Goal: Browse casually: Explore the website without a specific task or goal

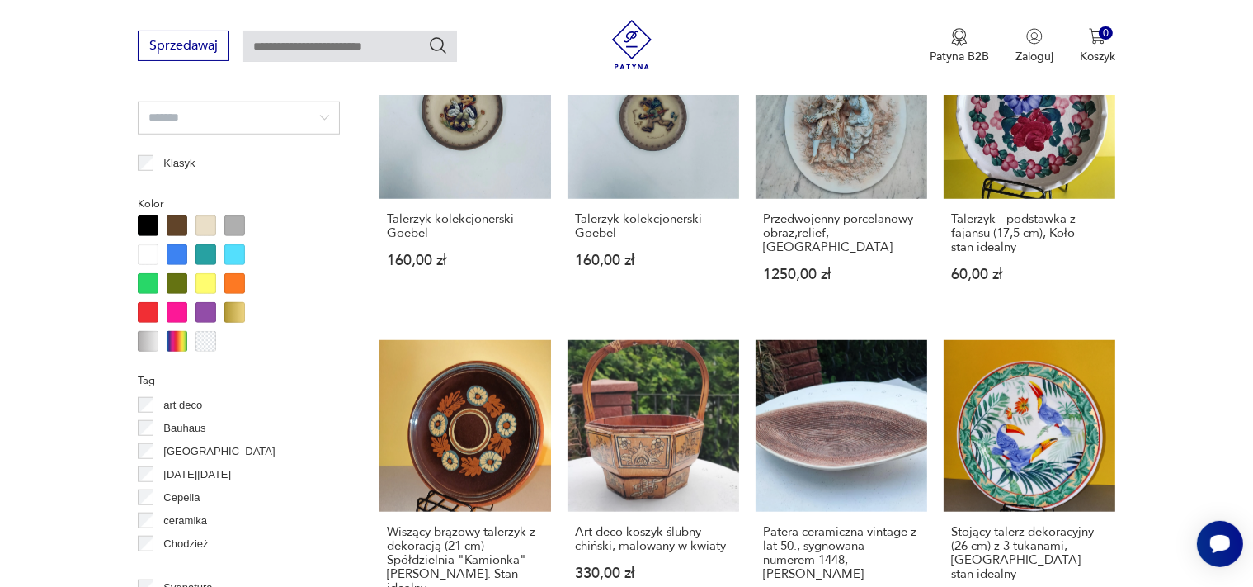
scroll to position [1530, 0]
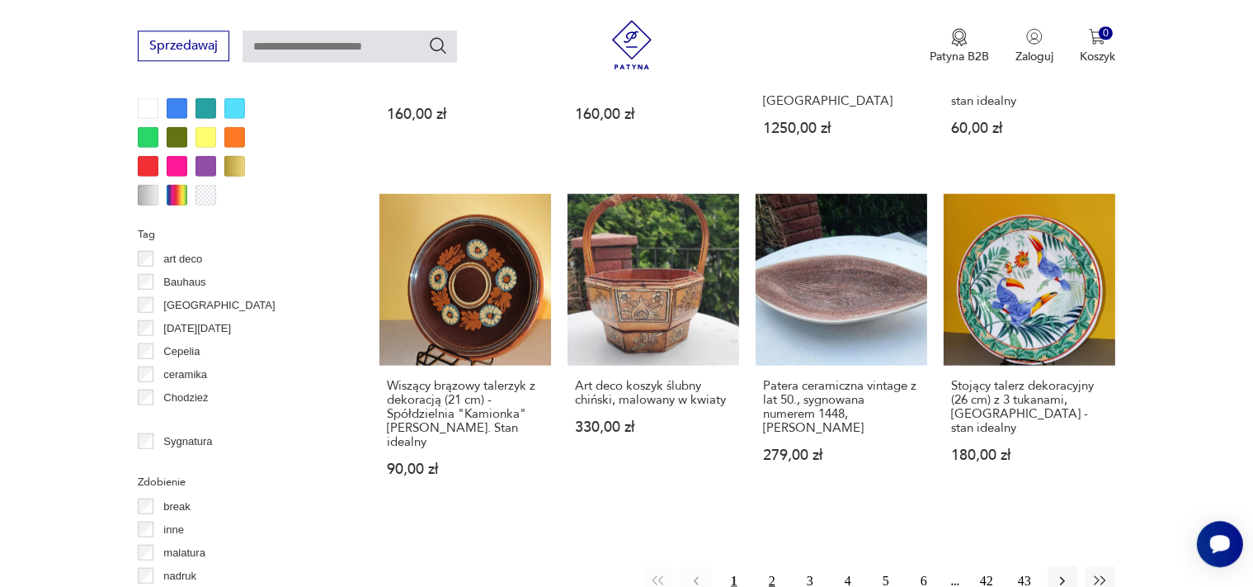
click at [771, 565] on button "2" at bounding box center [772, 580] width 30 height 30
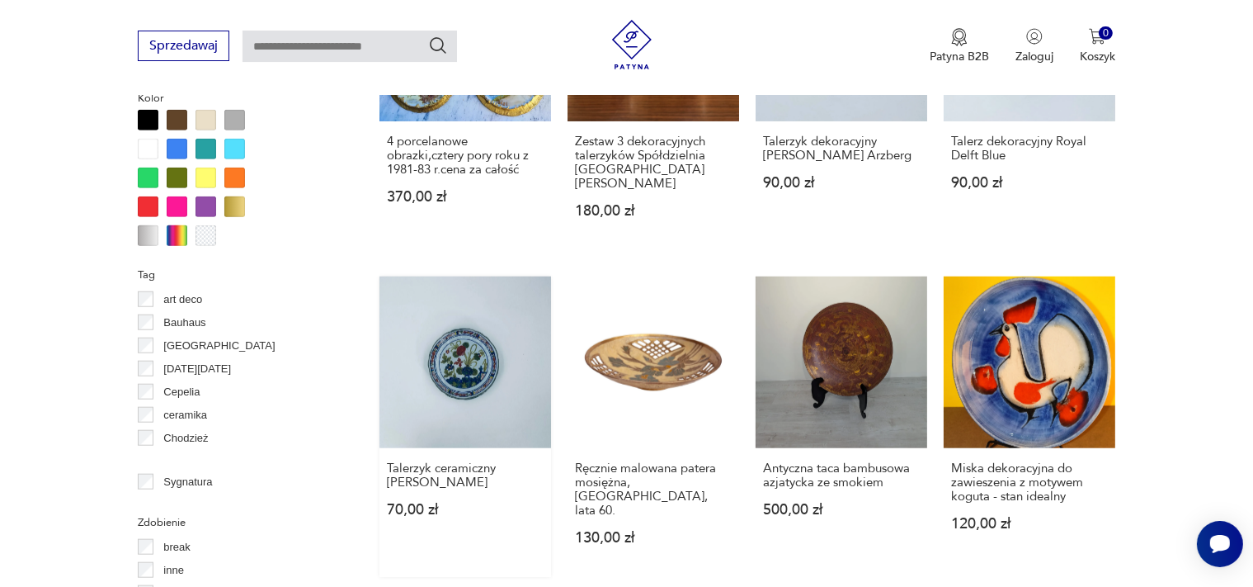
scroll to position [1534, 0]
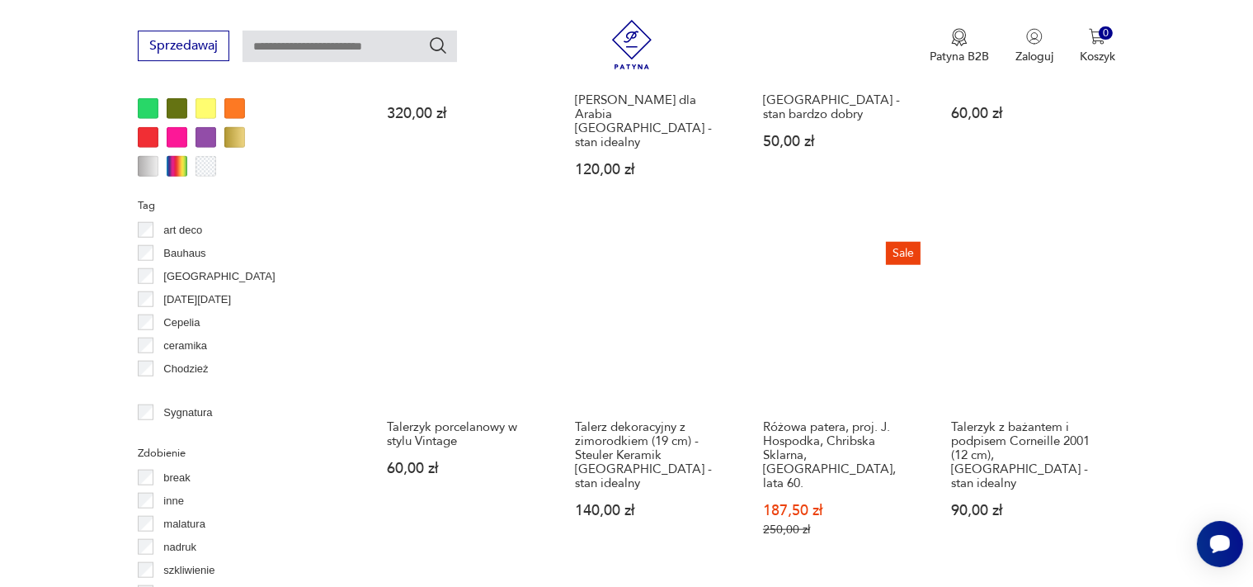
scroll to position [1680, 0]
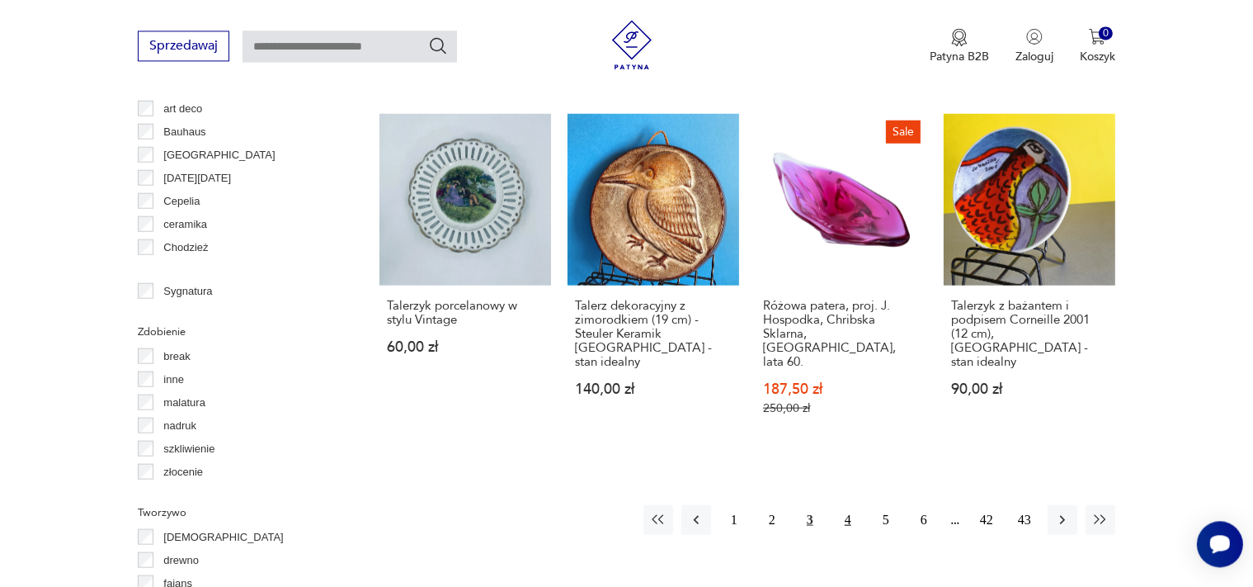
click at [852, 504] on button "4" at bounding box center [848, 519] width 30 height 30
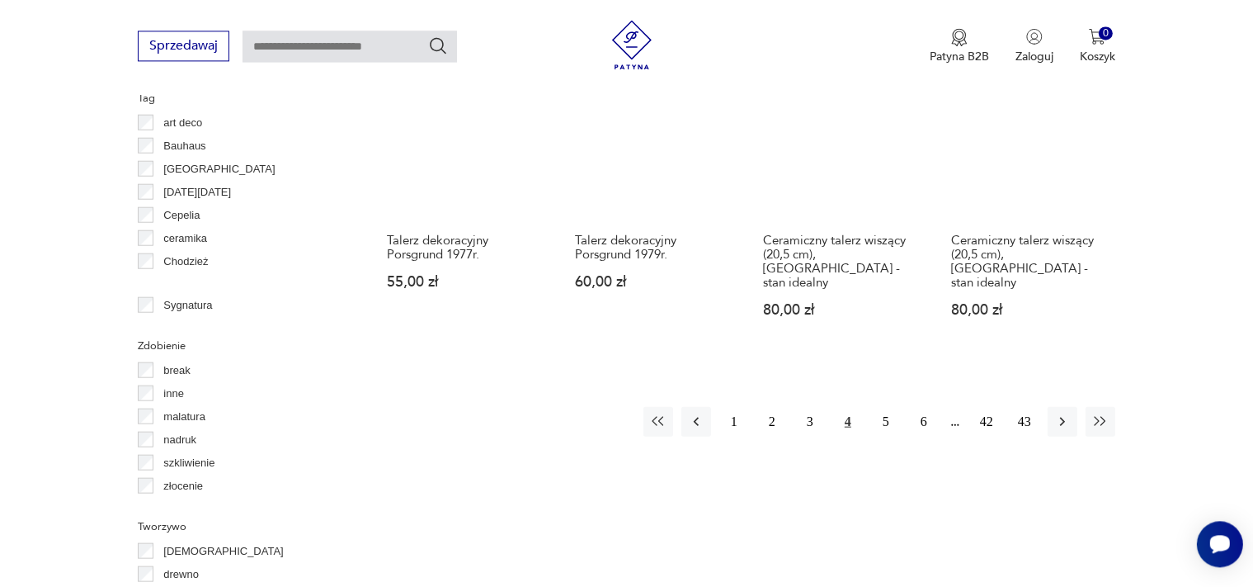
scroll to position [1669, 0]
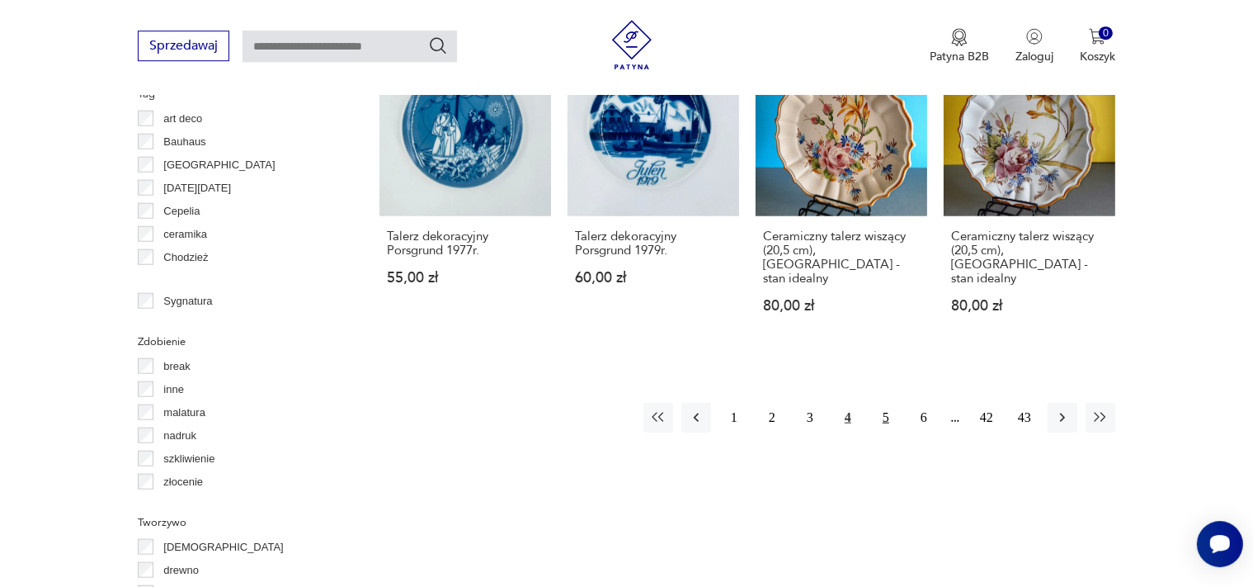
click at [885, 403] on button "5" at bounding box center [886, 418] width 30 height 30
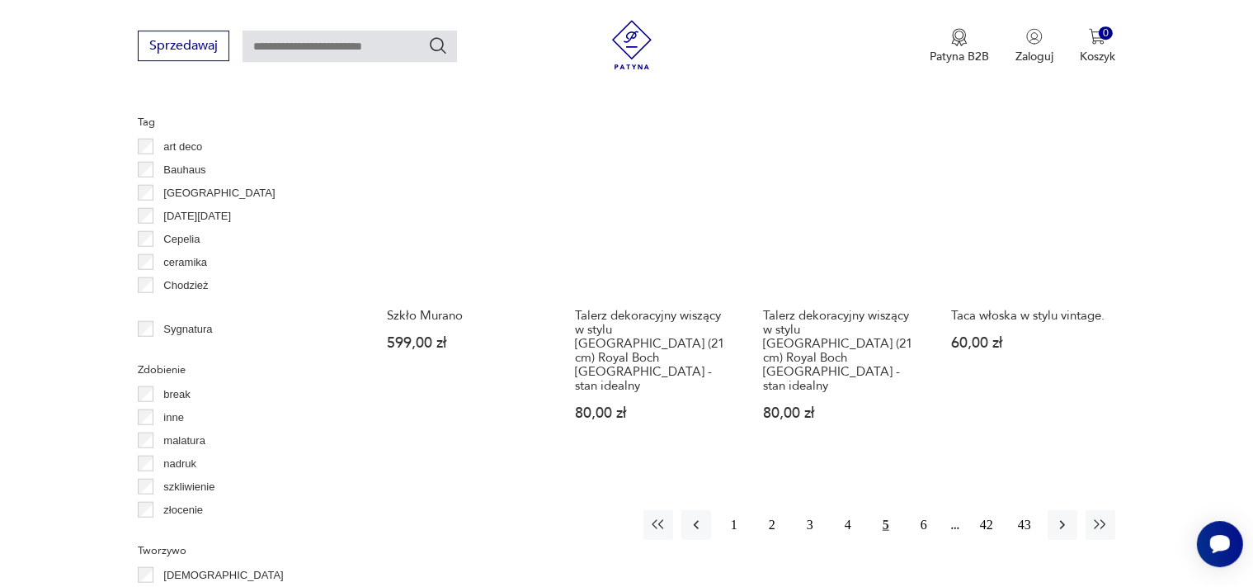
scroll to position [1658, 0]
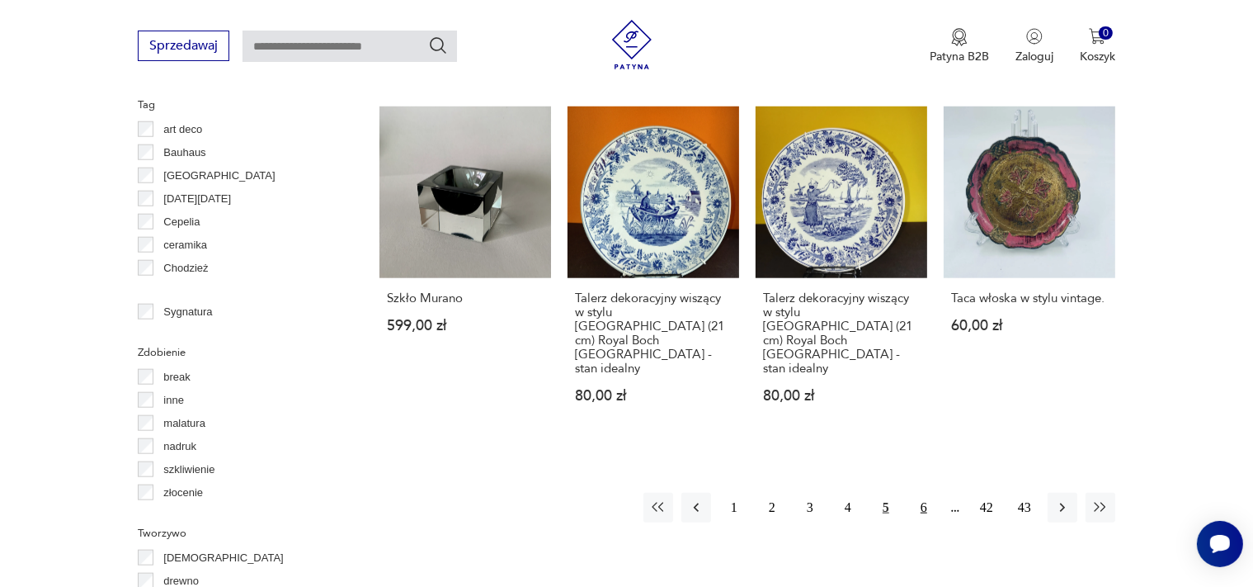
click at [925, 493] on button "6" at bounding box center [924, 508] width 30 height 30
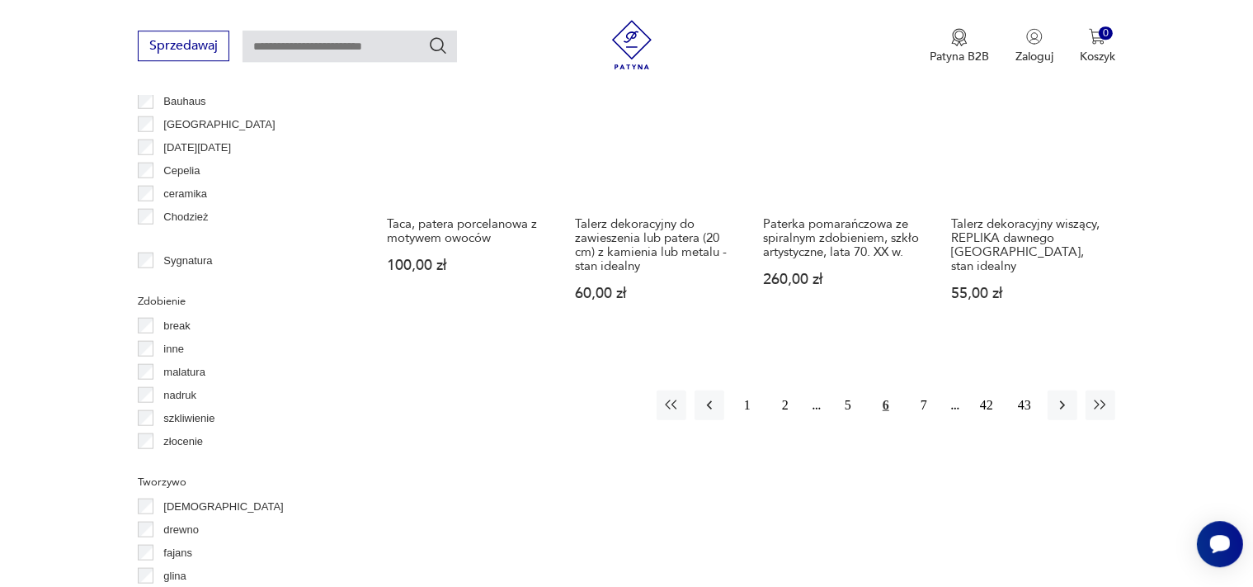
scroll to position [1748, 0]
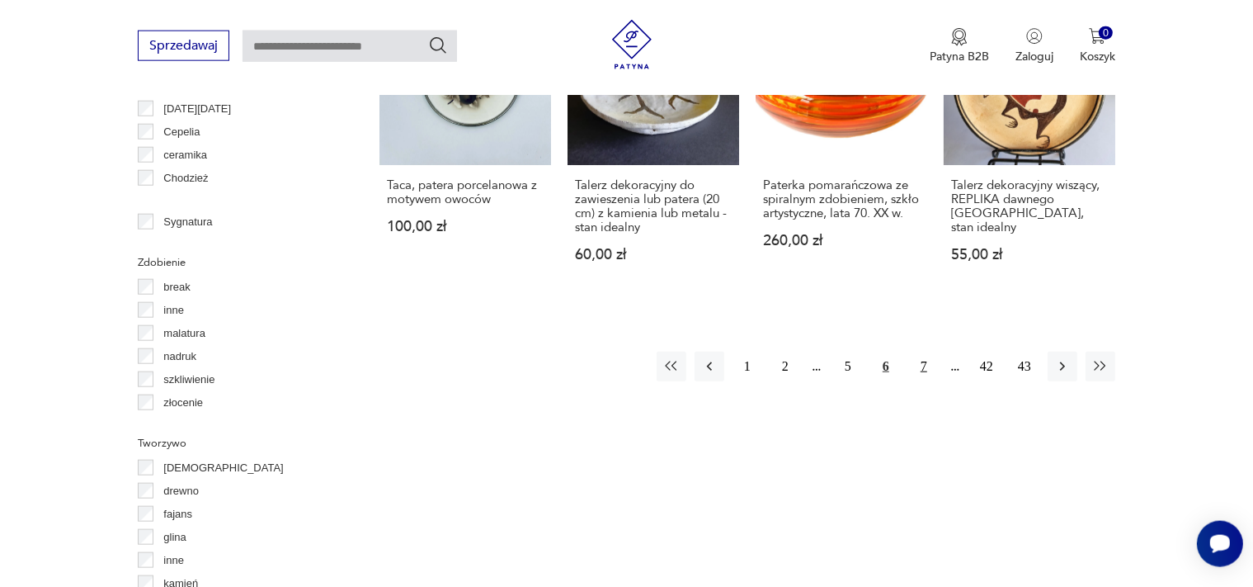
click at [924, 352] on button "7" at bounding box center [924, 366] width 30 height 30
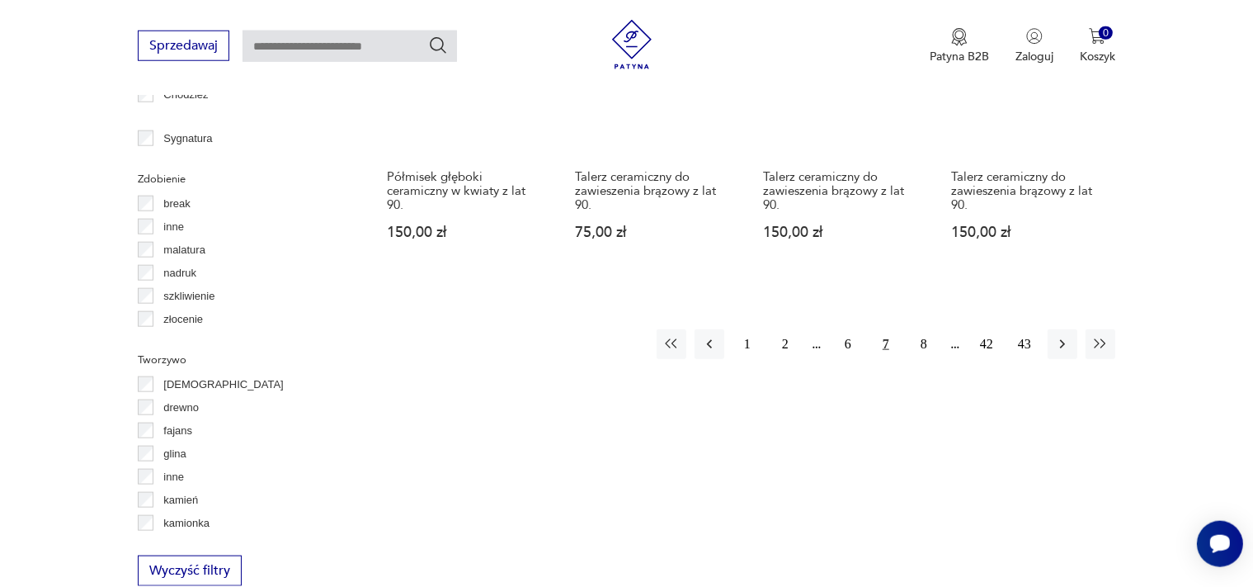
scroll to position [1838, 0]
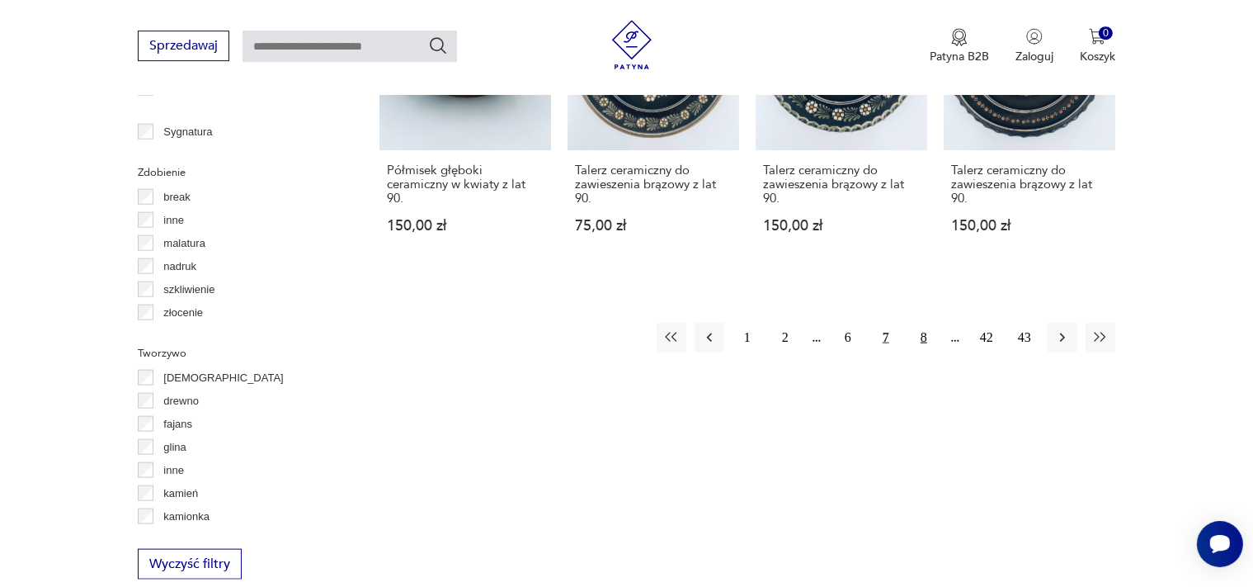
click at [922, 323] on button "8" at bounding box center [924, 338] width 30 height 30
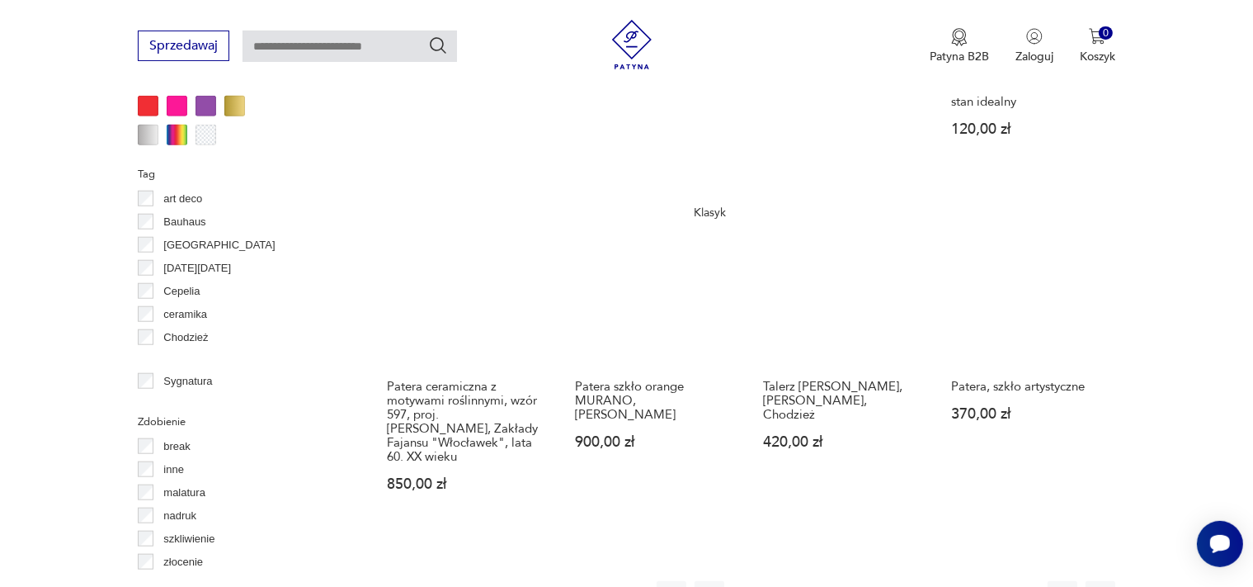
scroll to position [1592, 0]
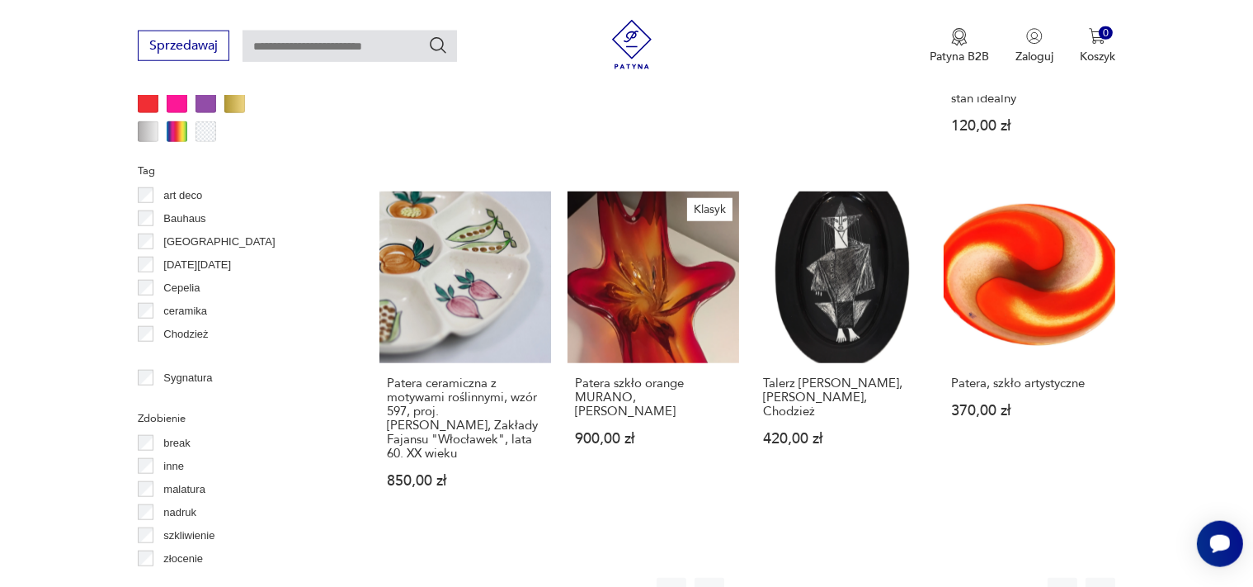
click at [923, 578] on button "9" at bounding box center [924, 593] width 30 height 30
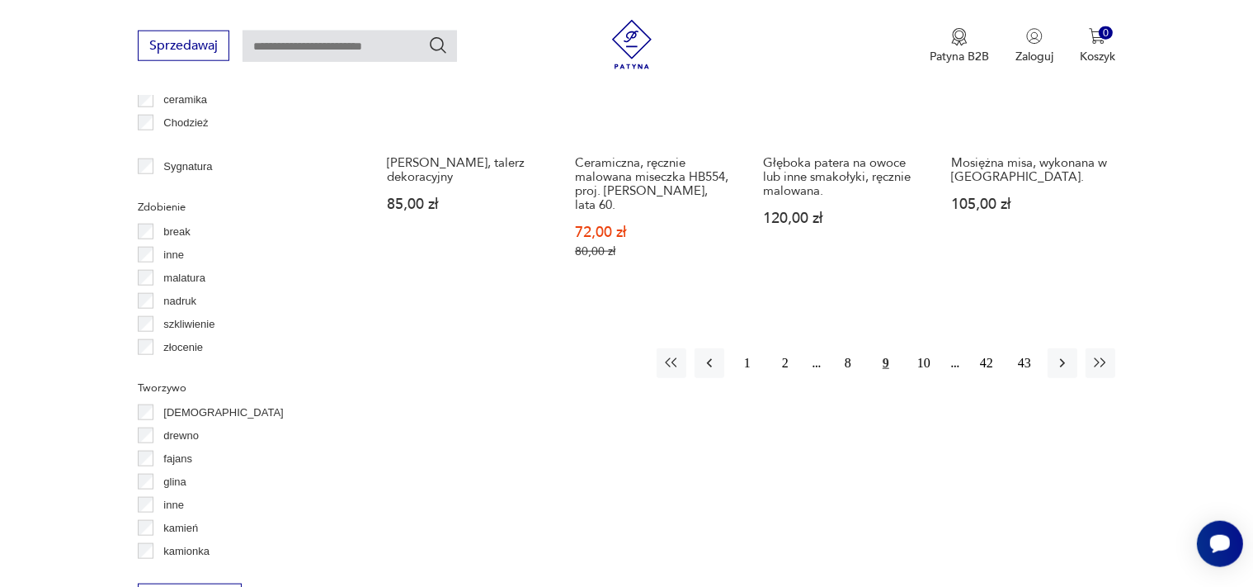
scroll to position [1814, 0]
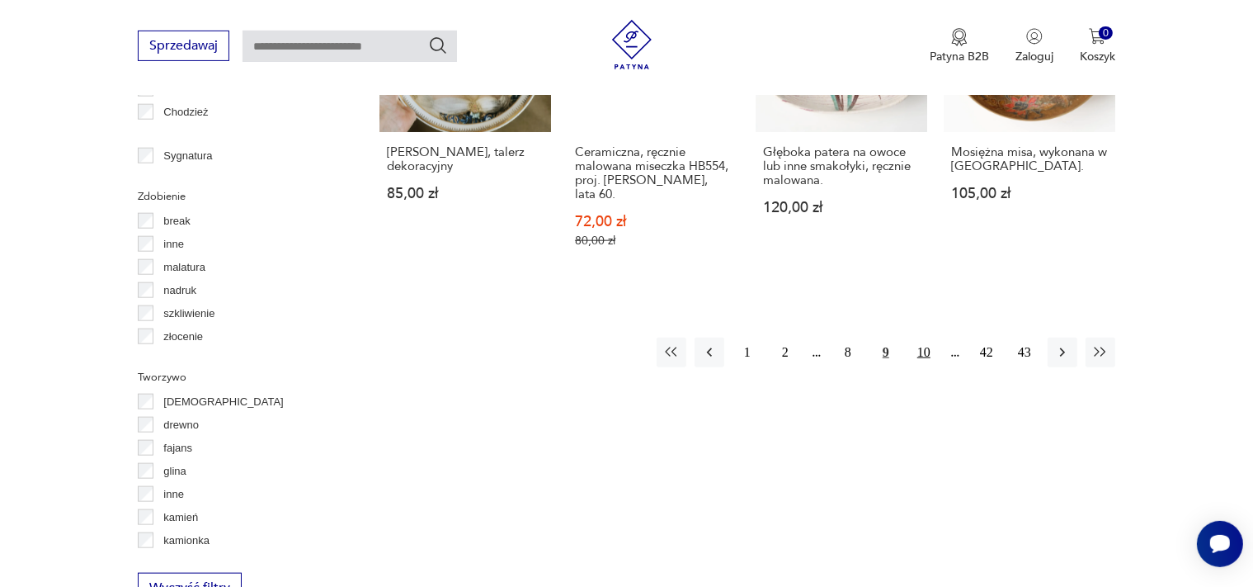
click at [922, 337] on button "10" at bounding box center [924, 352] width 30 height 30
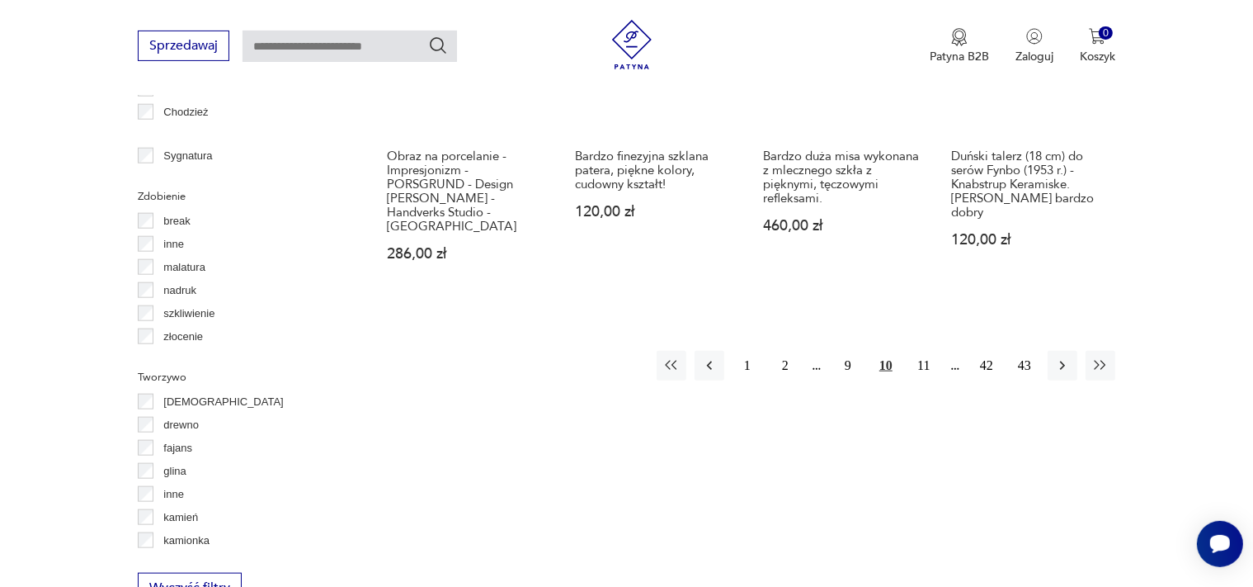
scroll to position [1859, 0]
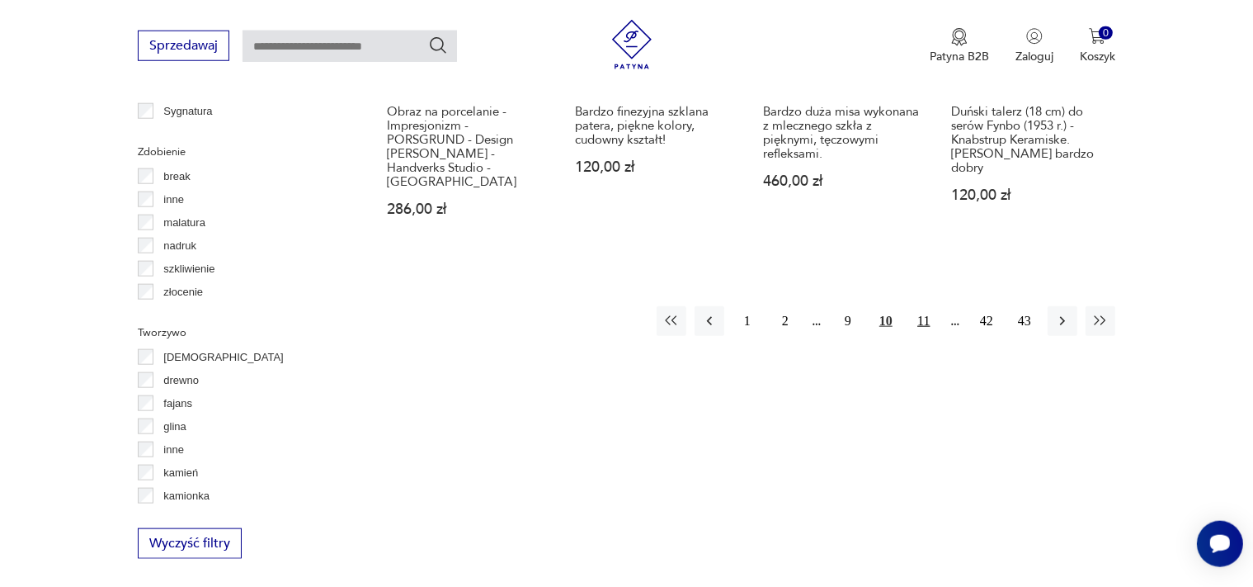
click at [925, 306] on button "11" at bounding box center [924, 321] width 30 height 30
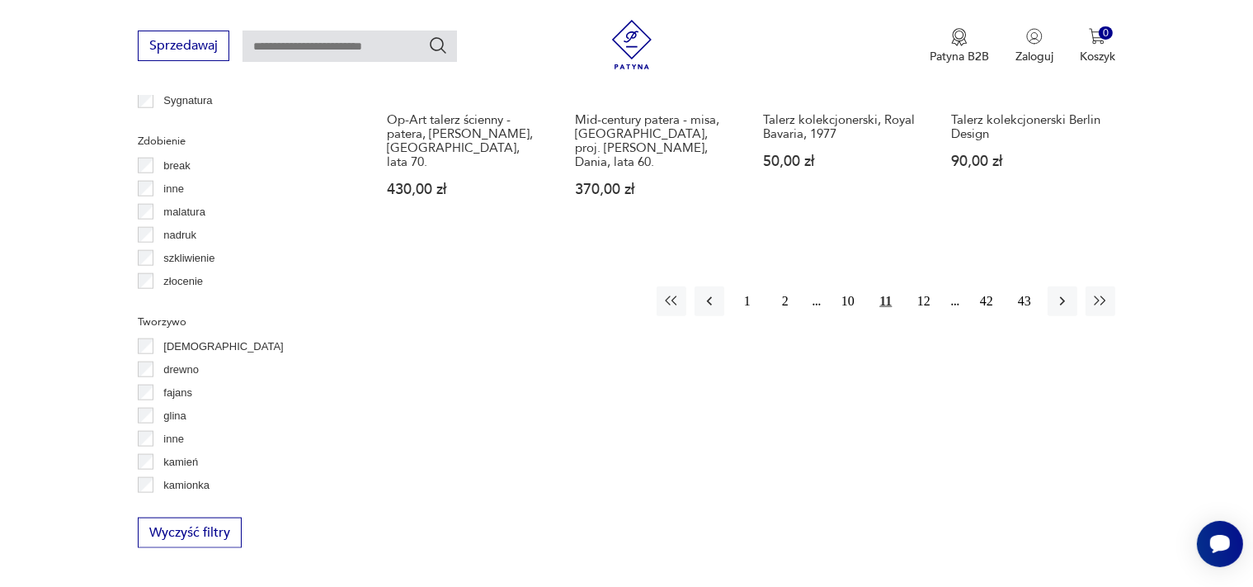
scroll to position [1898, 0]
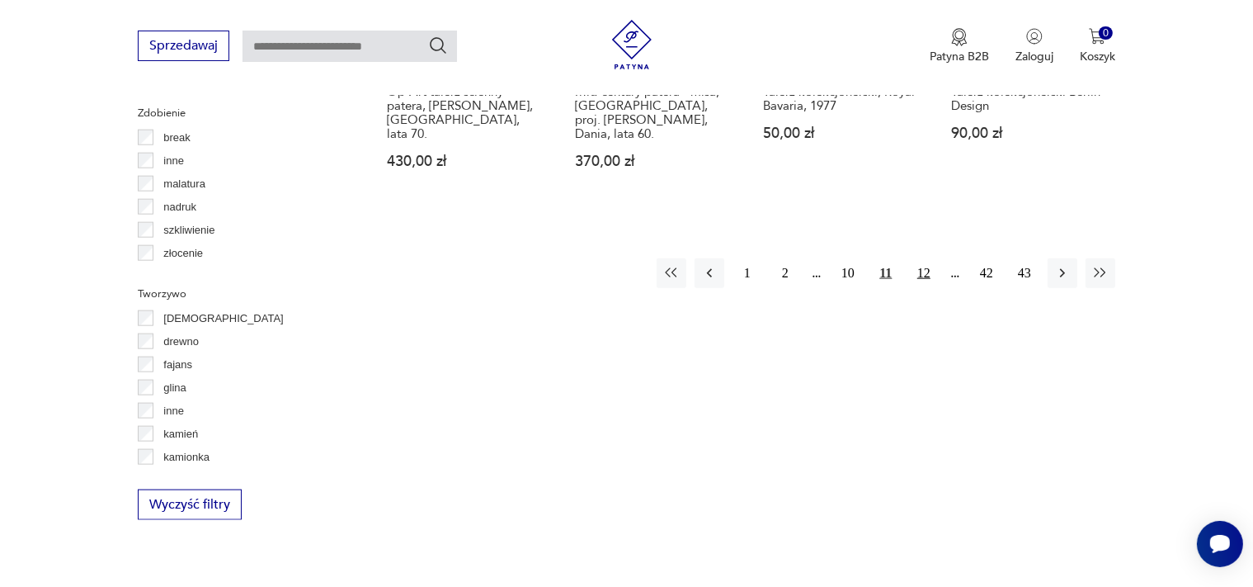
click at [923, 272] on button "12" at bounding box center [924, 273] width 30 height 30
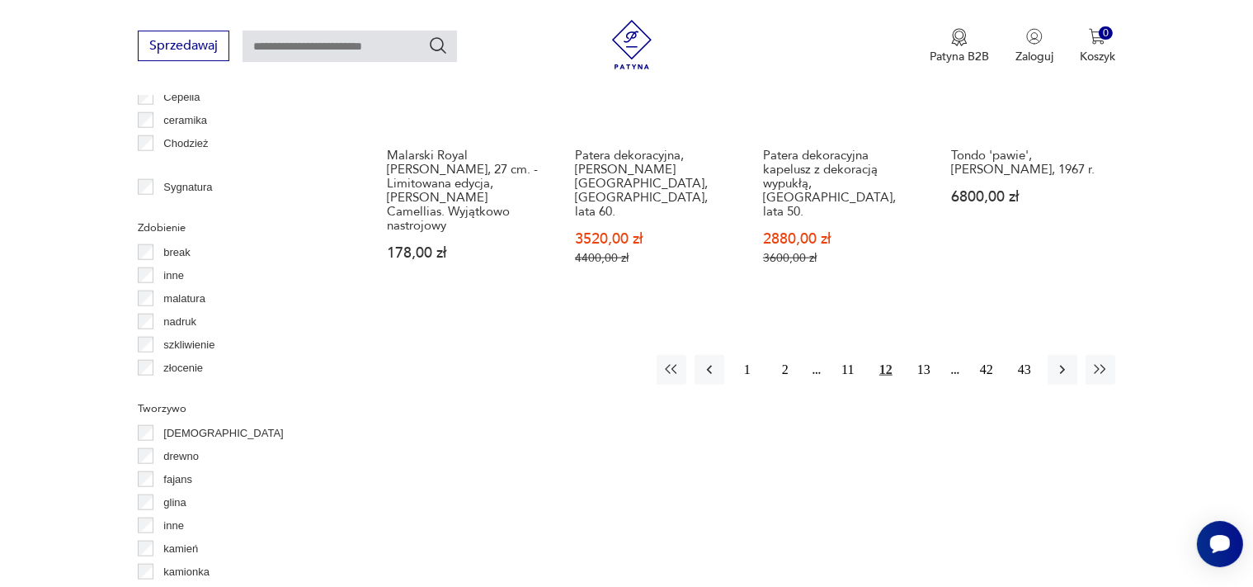
scroll to position [1790, 0]
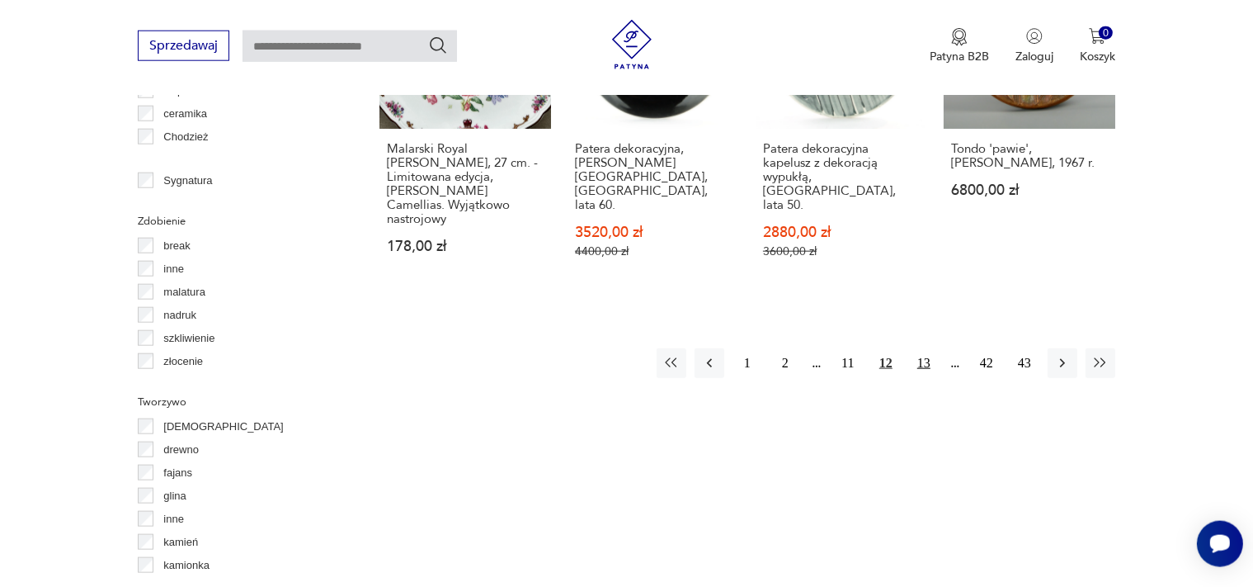
click at [925, 348] on button "13" at bounding box center [924, 363] width 30 height 30
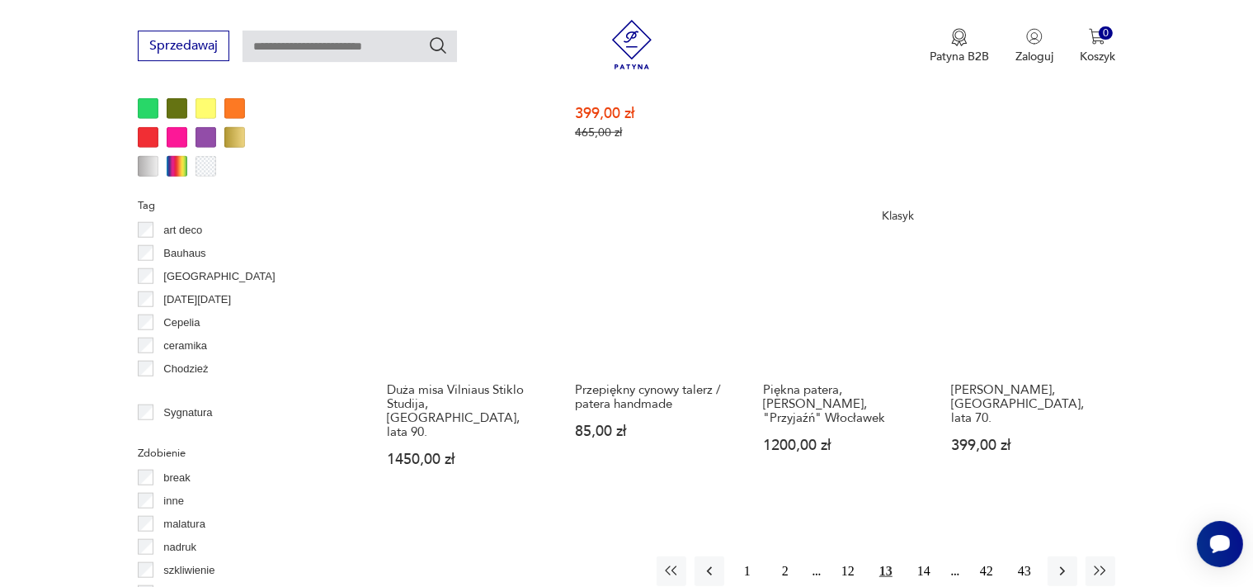
scroll to position [1569, 0]
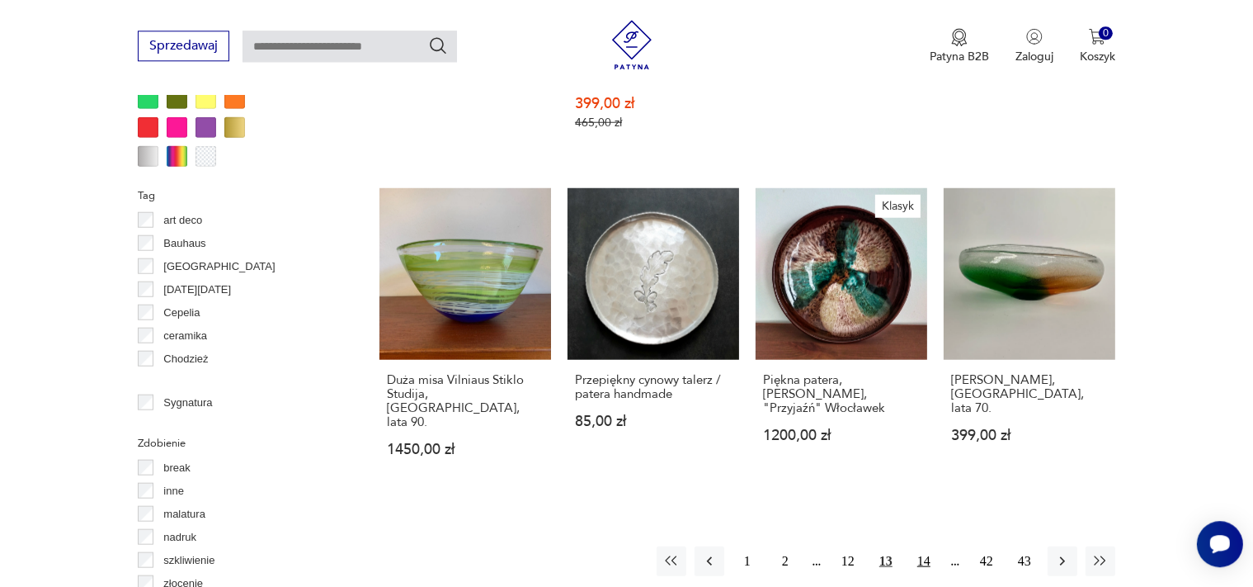
click at [922, 545] on button "14" at bounding box center [924, 560] width 30 height 30
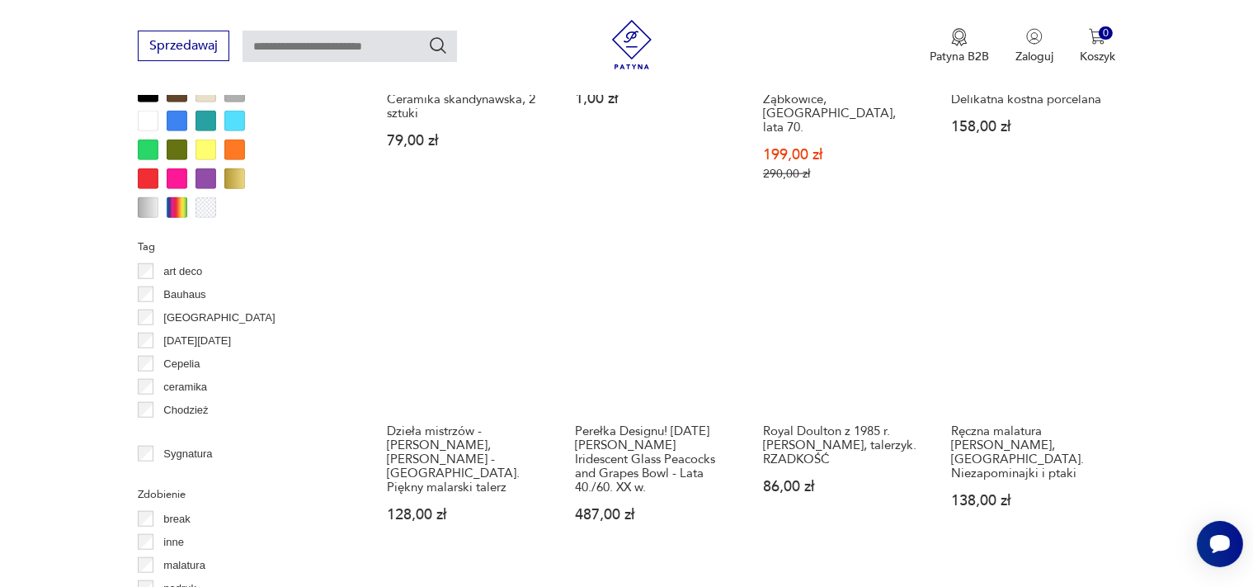
scroll to position [1572, 0]
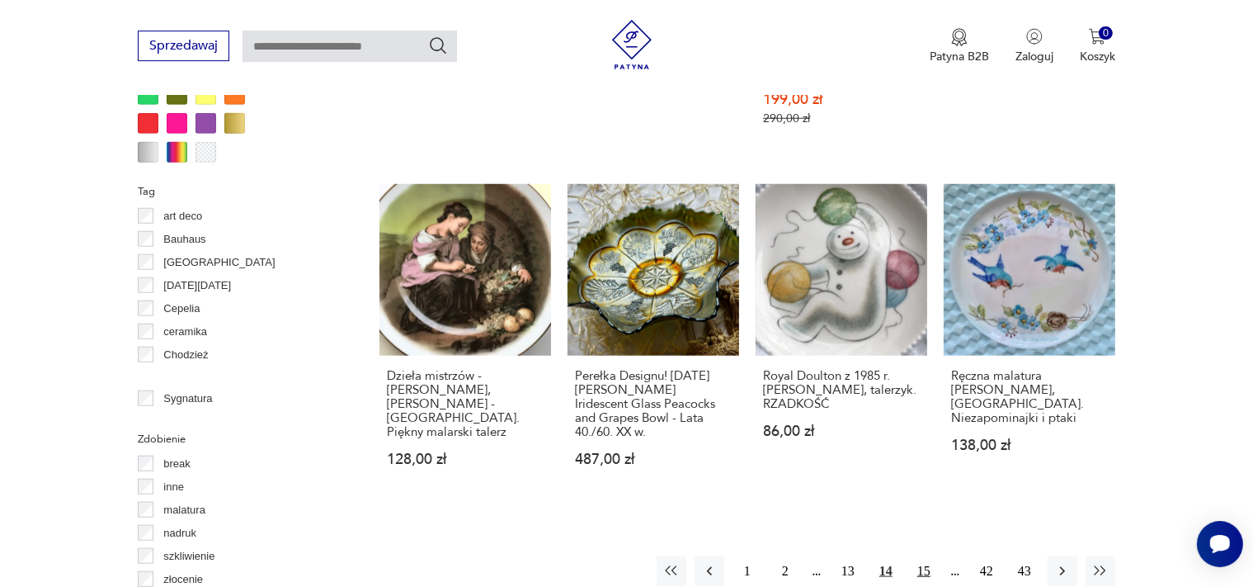
click at [922, 556] on button "15" at bounding box center [924, 571] width 30 height 30
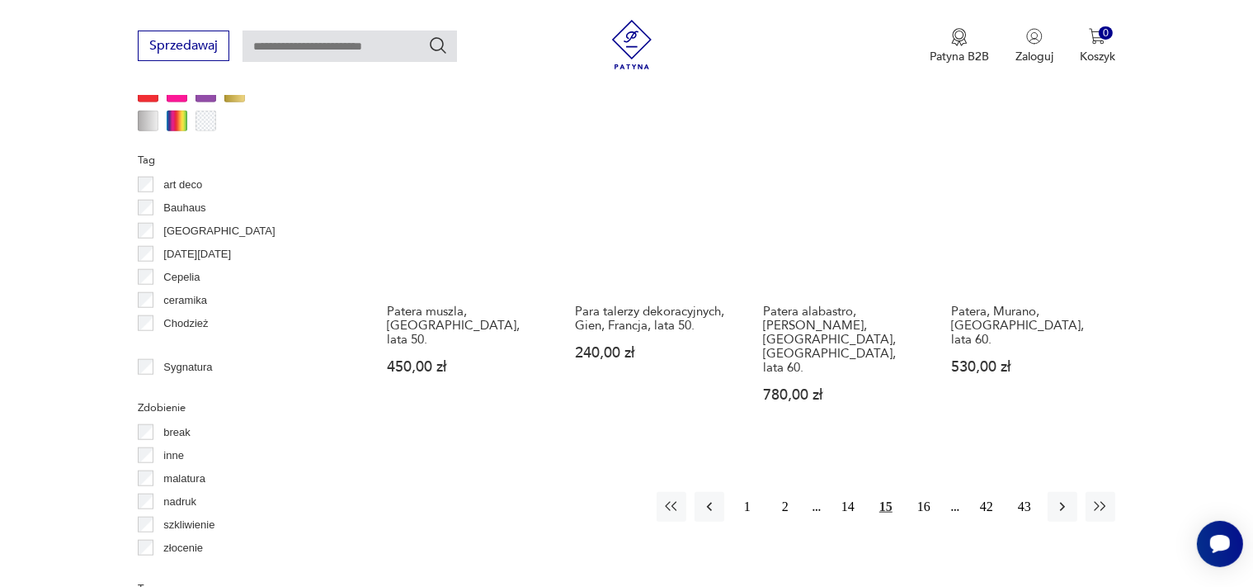
scroll to position [1614, 0]
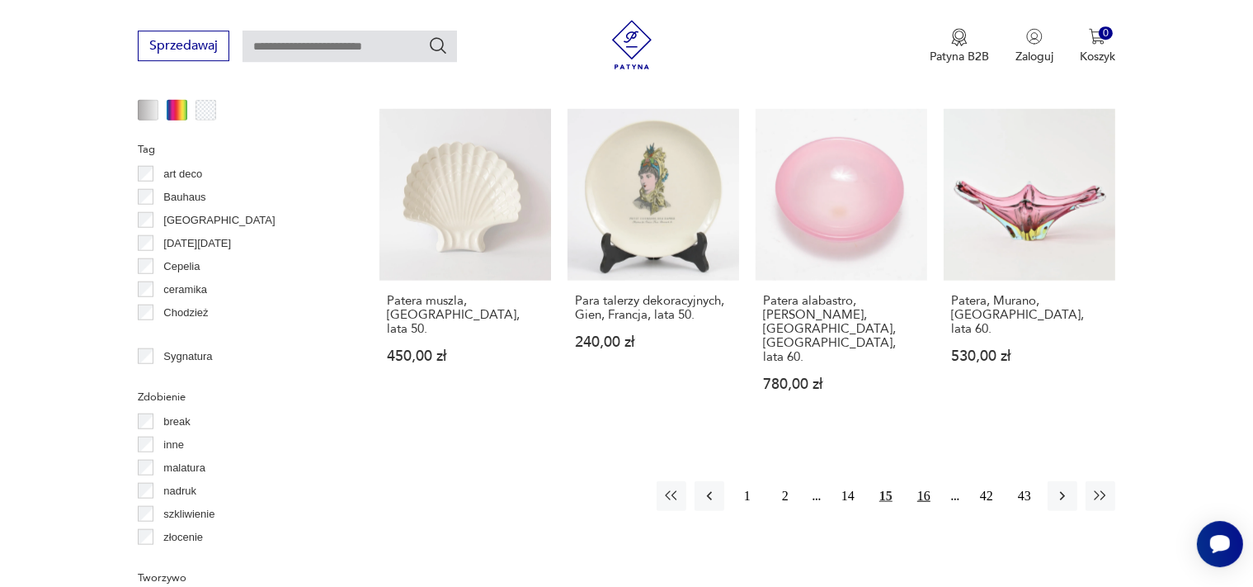
click at [922, 481] on button "16" at bounding box center [924, 496] width 30 height 30
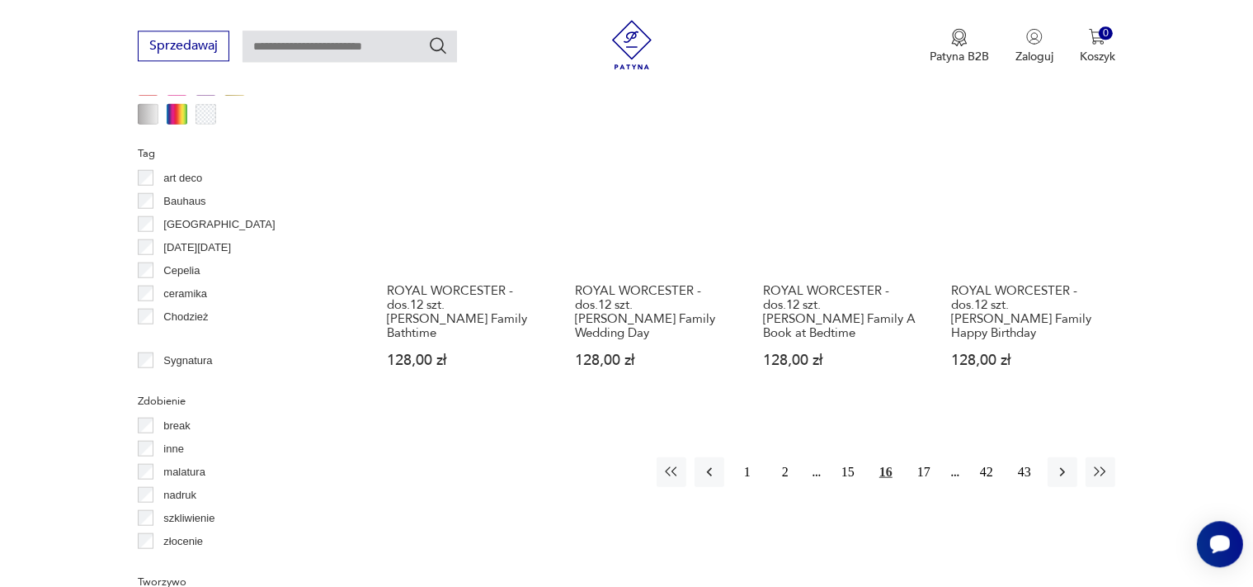
scroll to position [1634, 0]
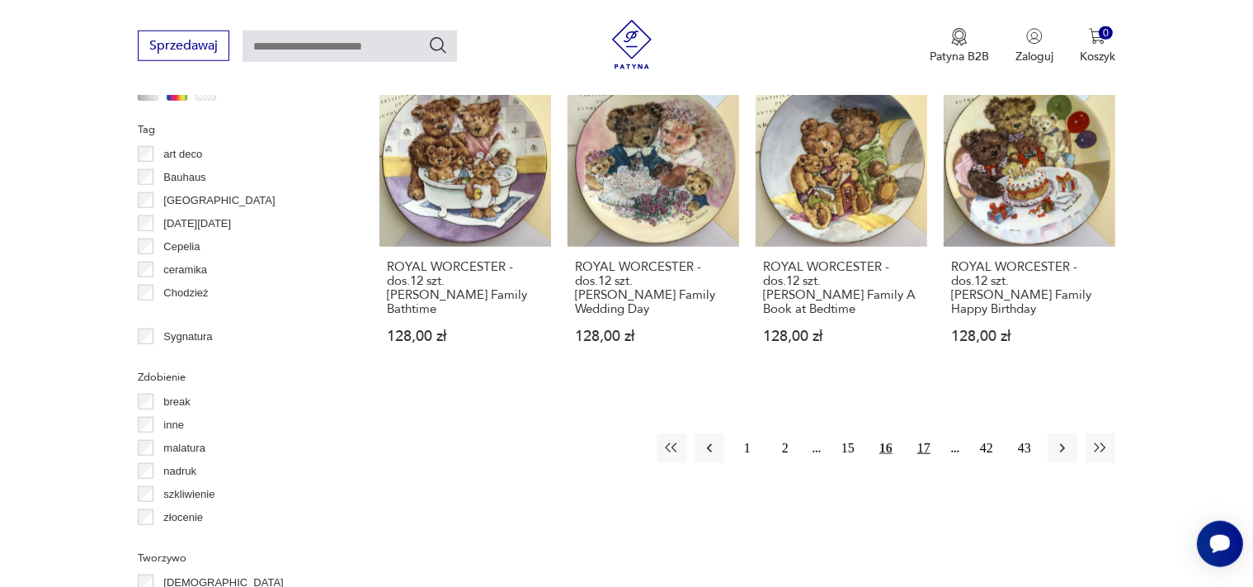
click at [922, 433] on button "17" at bounding box center [924, 448] width 30 height 30
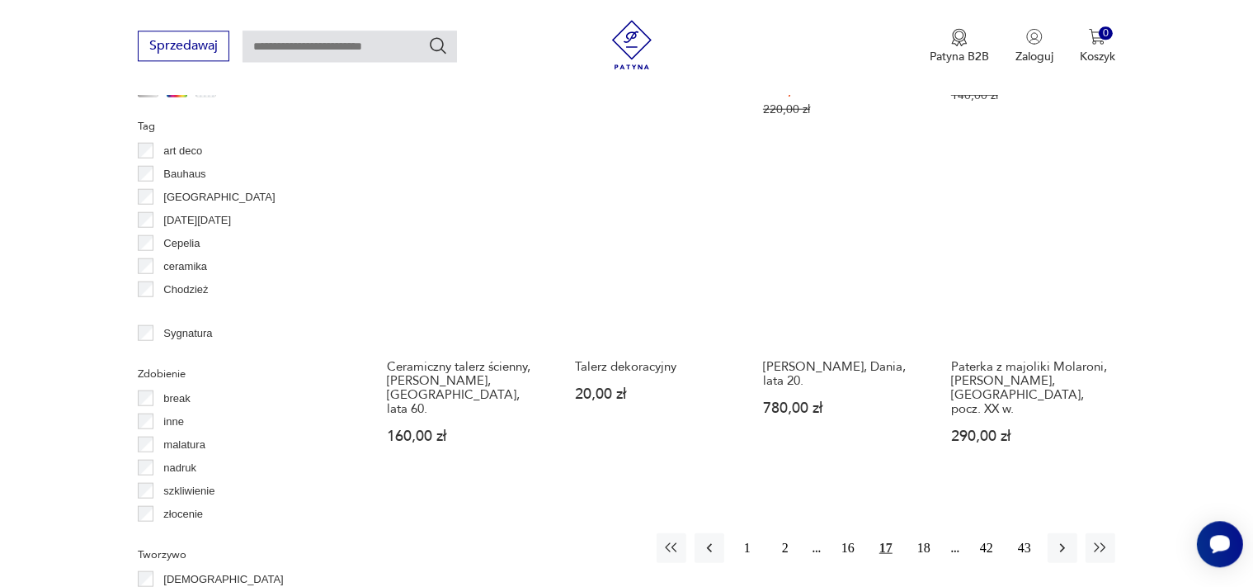
scroll to position [1641, 0]
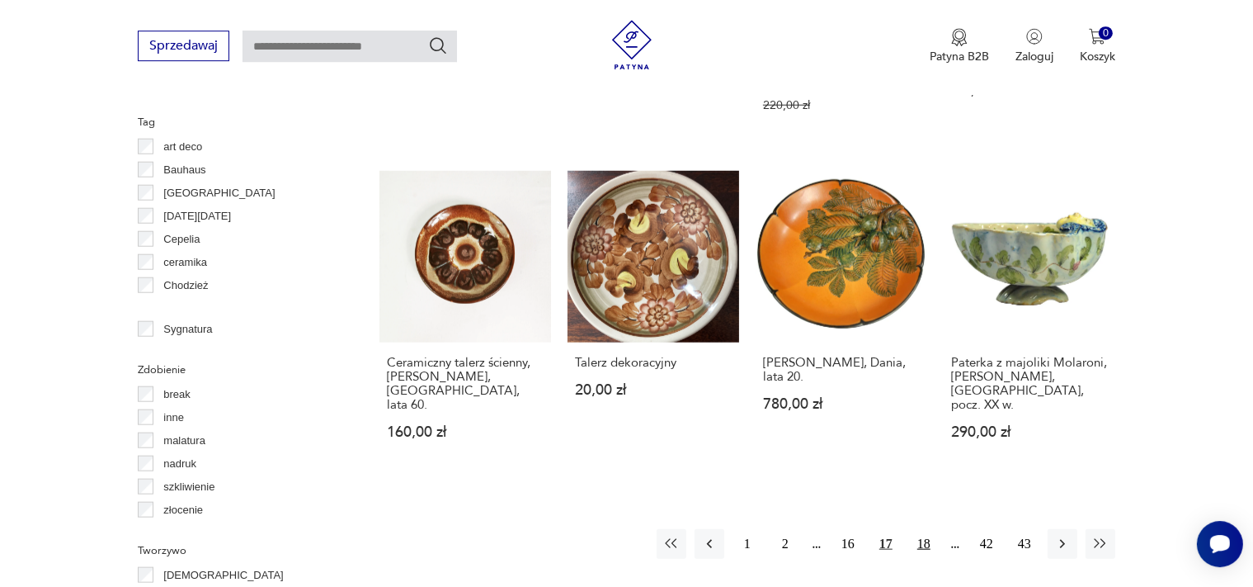
click at [926, 529] on button "18" at bounding box center [924, 544] width 30 height 30
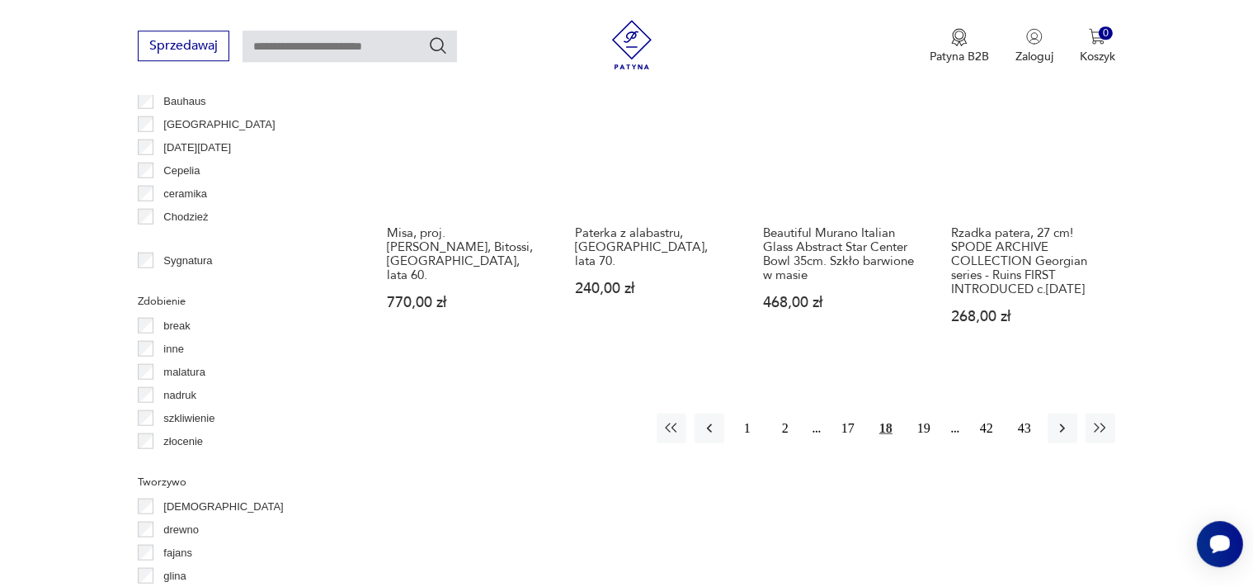
scroll to position [1717, 0]
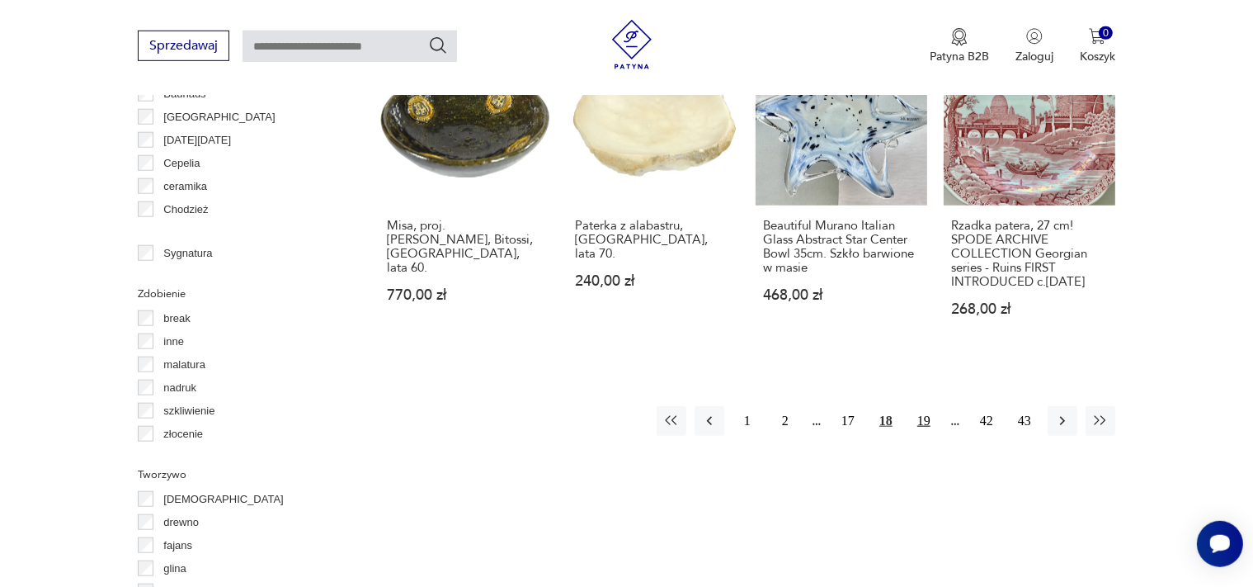
click at [924, 406] on button "19" at bounding box center [924, 421] width 30 height 30
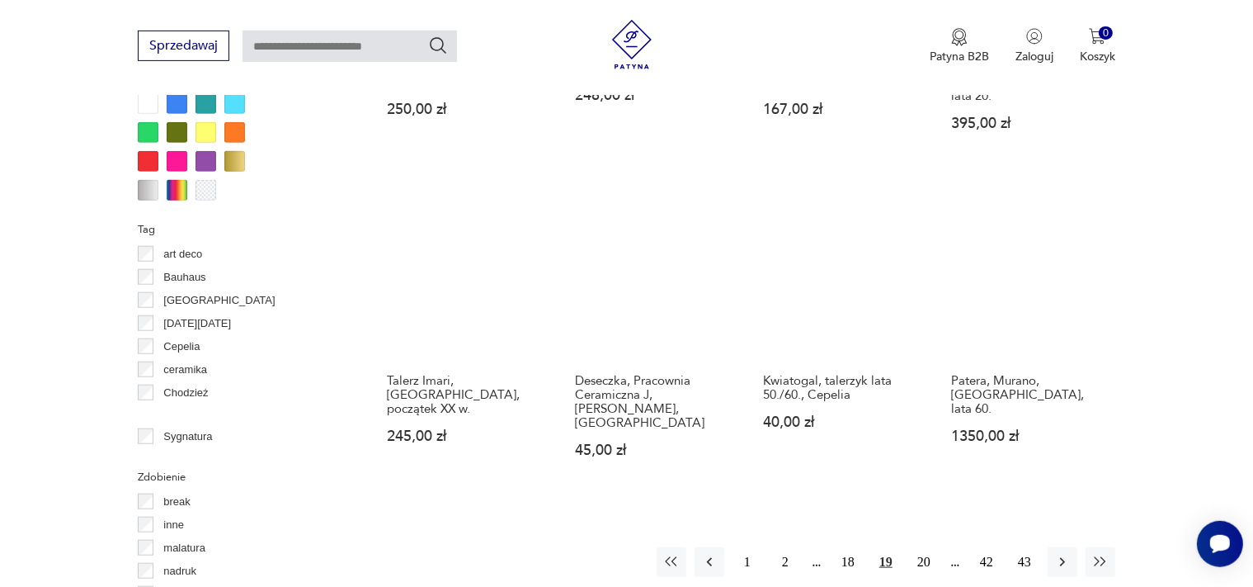
scroll to position [1597, 0]
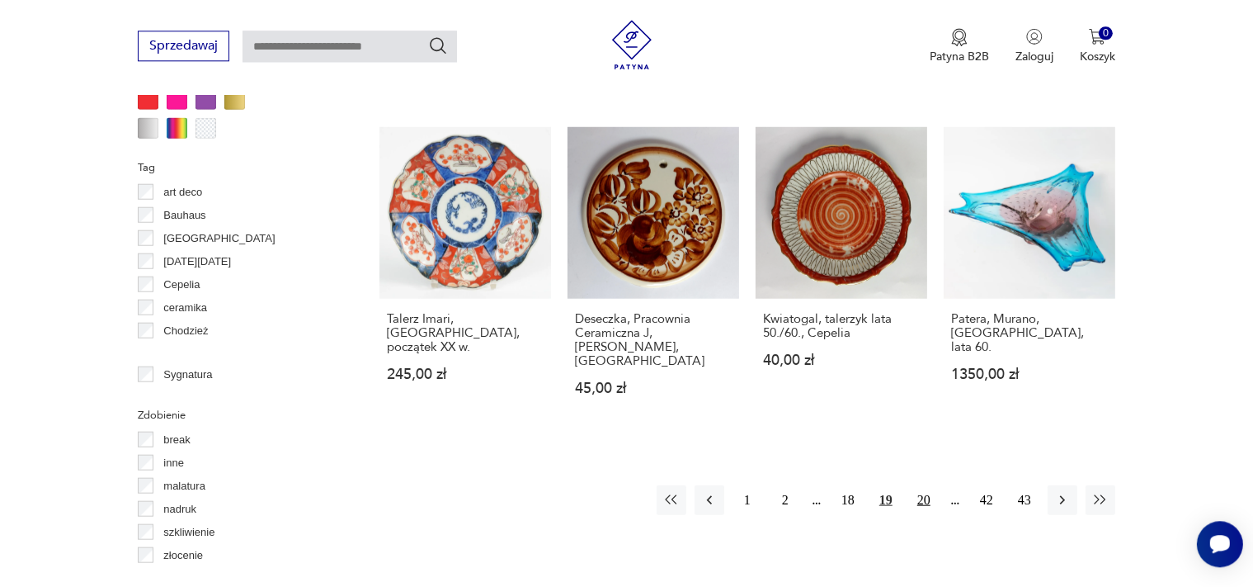
click at [922, 484] on button "20" at bounding box center [924, 499] width 30 height 30
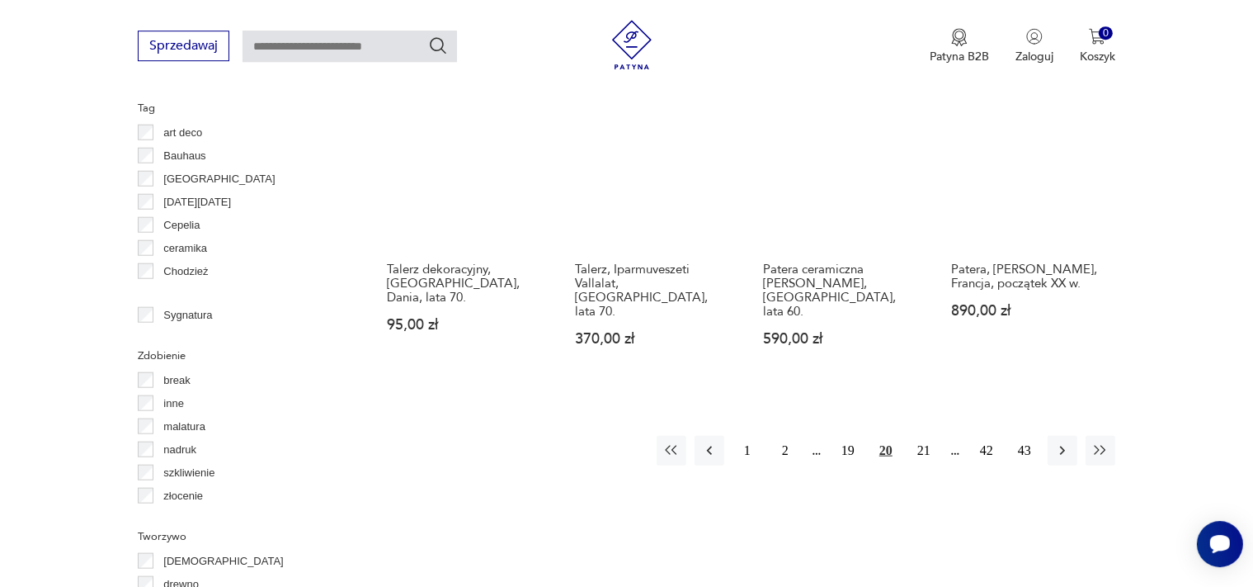
scroll to position [1739, 0]
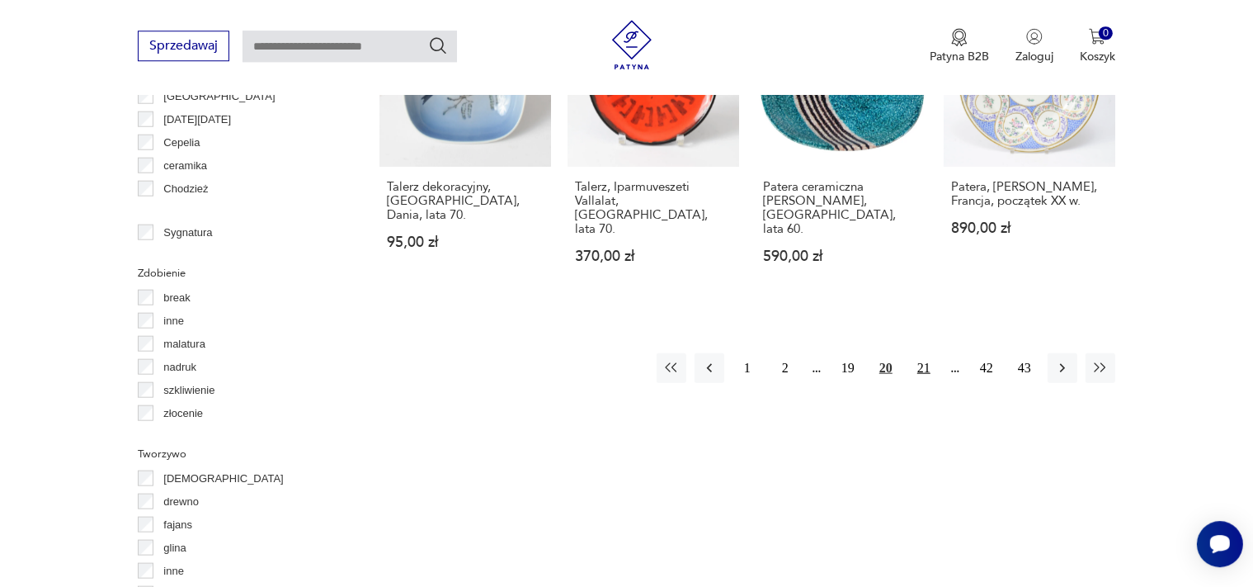
click at [923, 352] on button "21" at bounding box center [924, 367] width 30 height 30
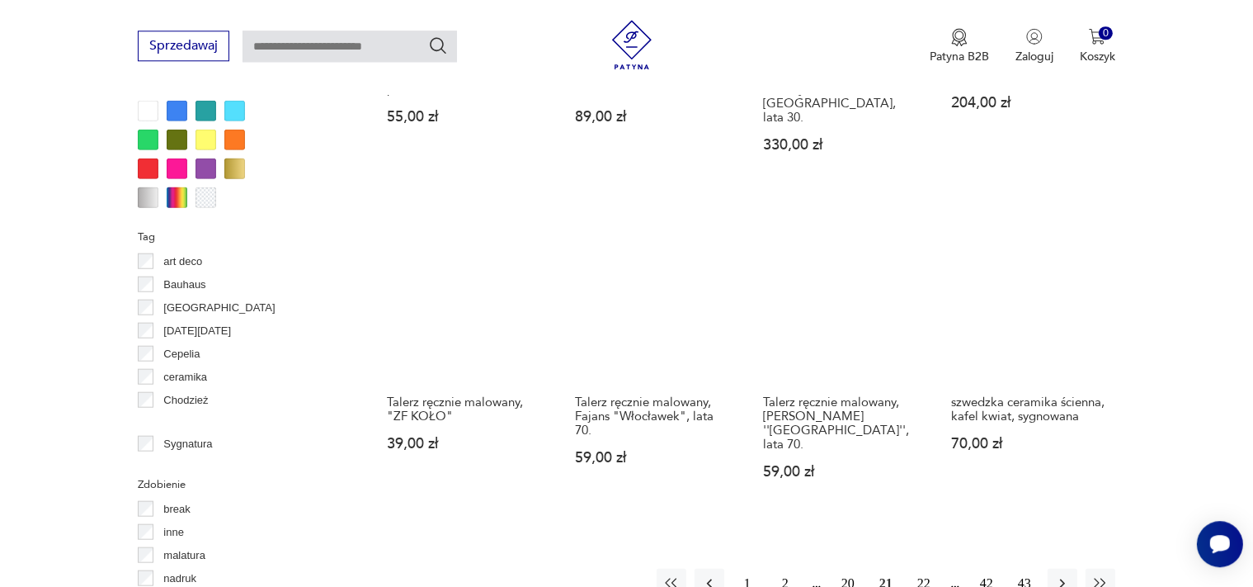
scroll to position [1600, 0]
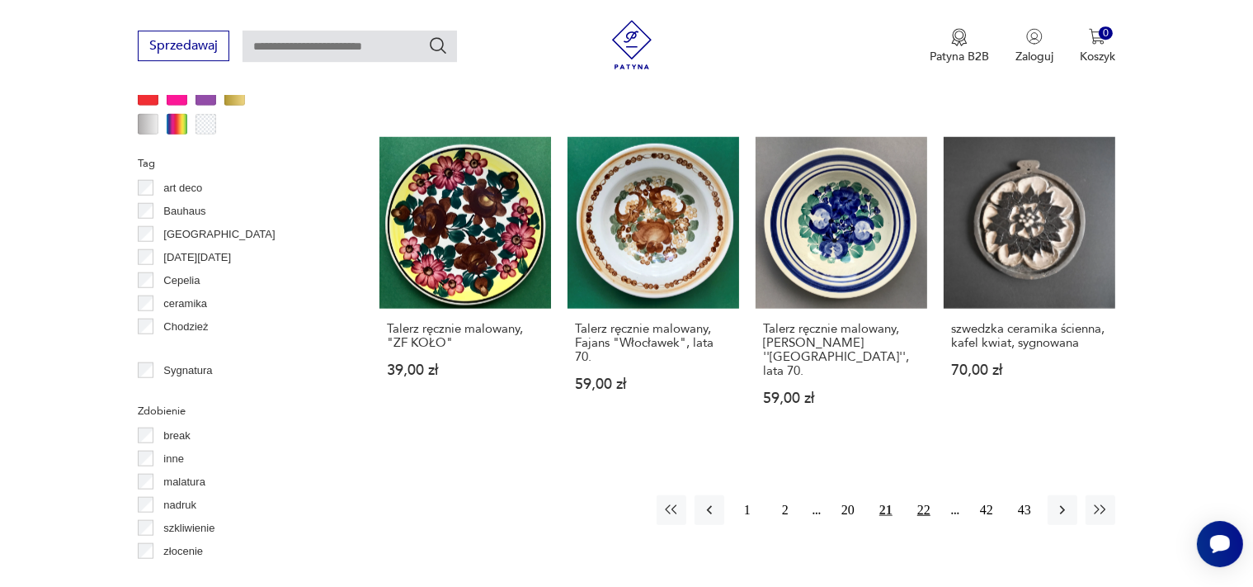
click at [926, 495] on button "22" at bounding box center [924, 510] width 30 height 30
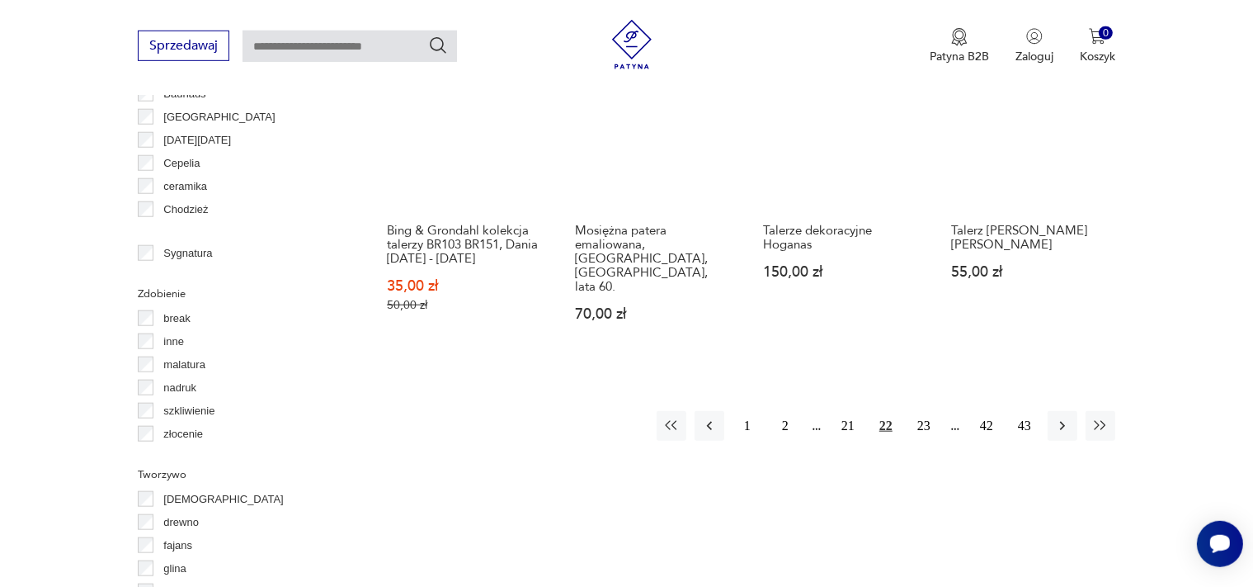
scroll to position [1720, 0]
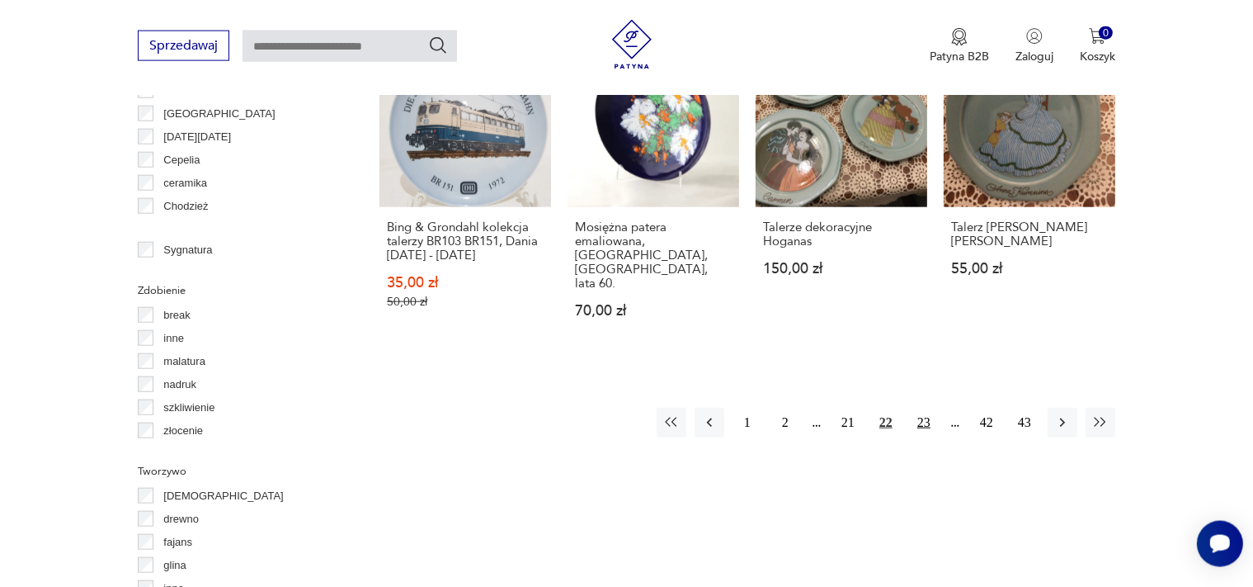
click at [921, 412] on button "23" at bounding box center [924, 423] width 30 height 30
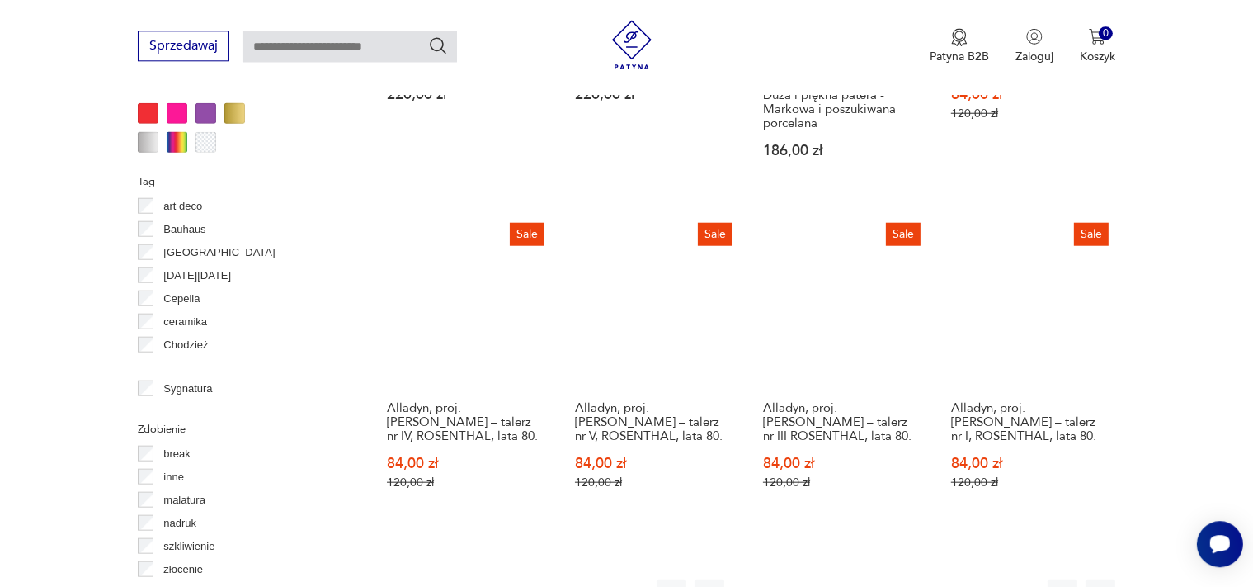
scroll to position [1617, 0]
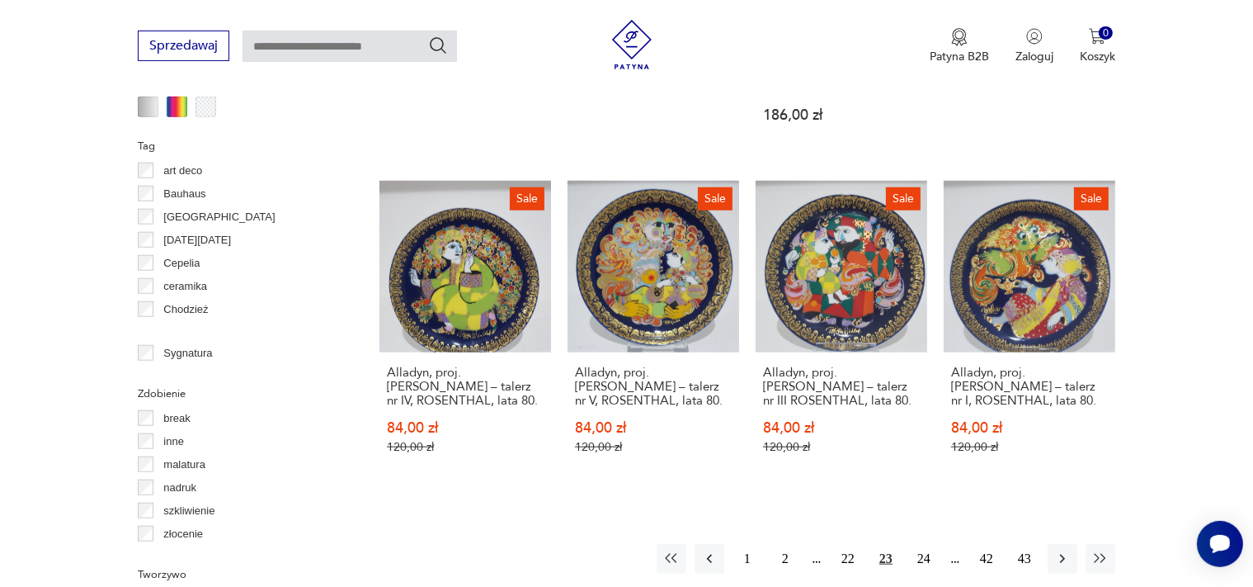
click at [930, 544] on button "24" at bounding box center [924, 559] width 30 height 30
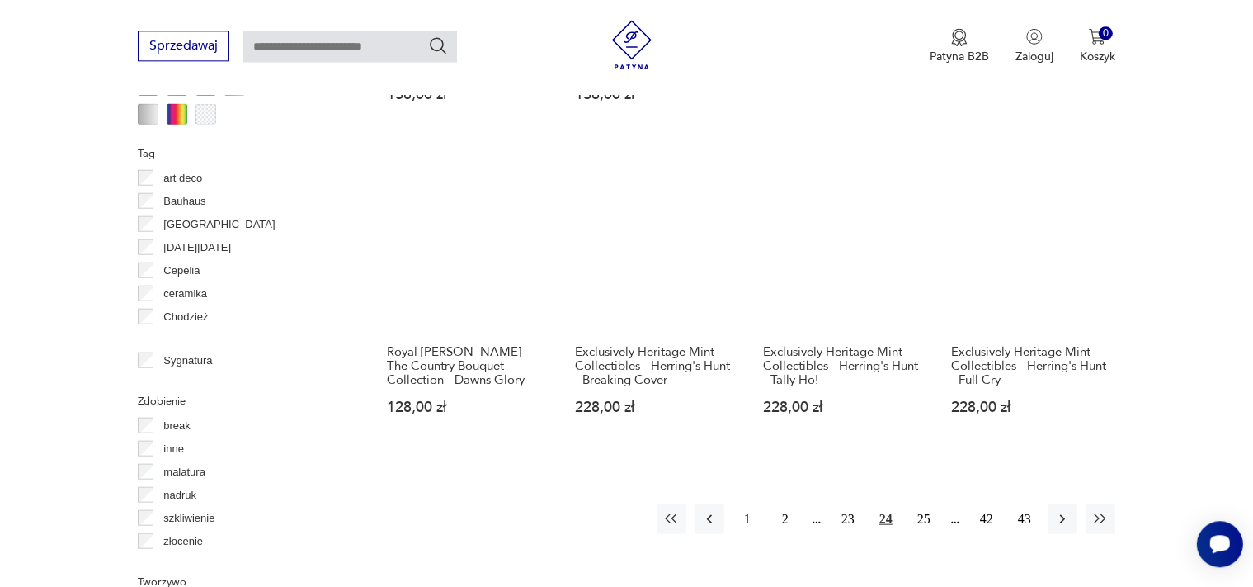
scroll to position [1634, 0]
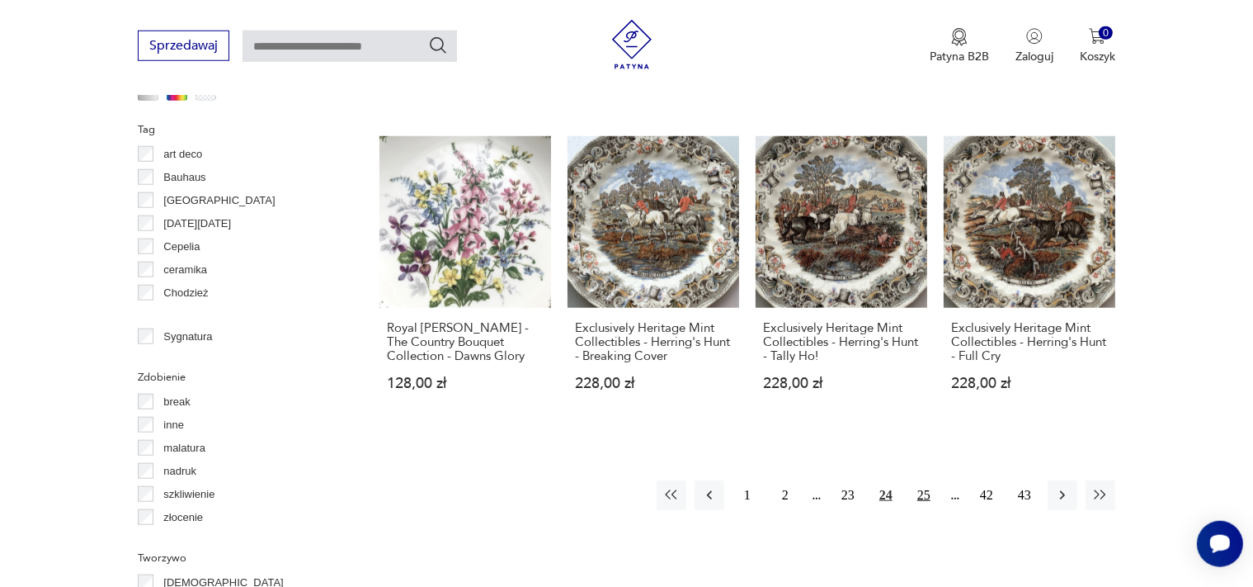
click at [926, 480] on button "25" at bounding box center [924, 495] width 30 height 30
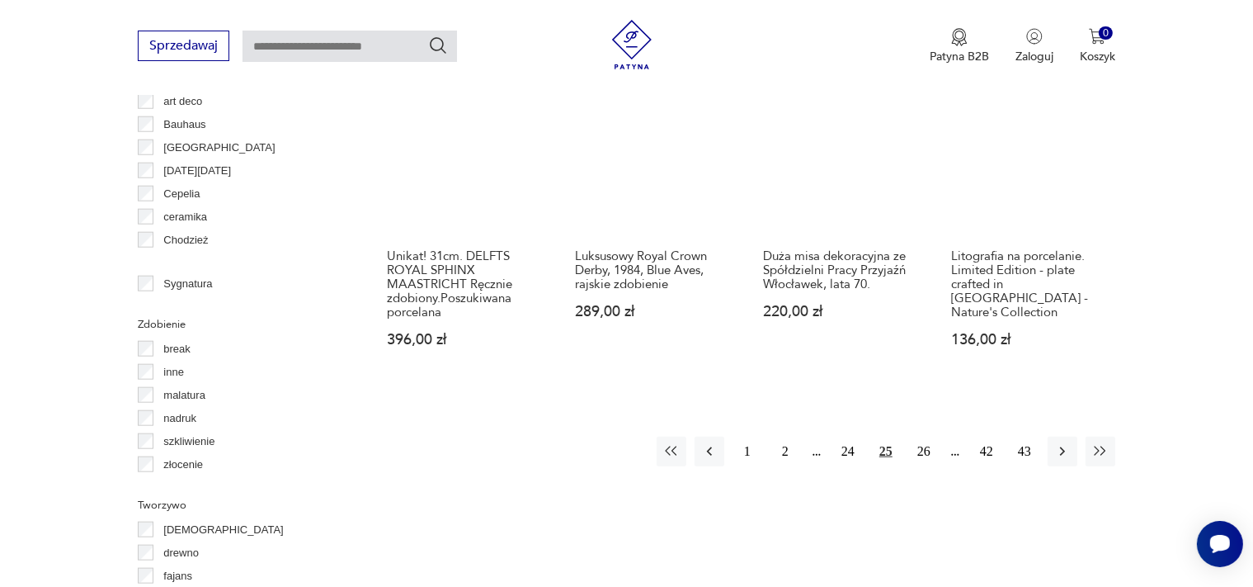
scroll to position [1714, 0]
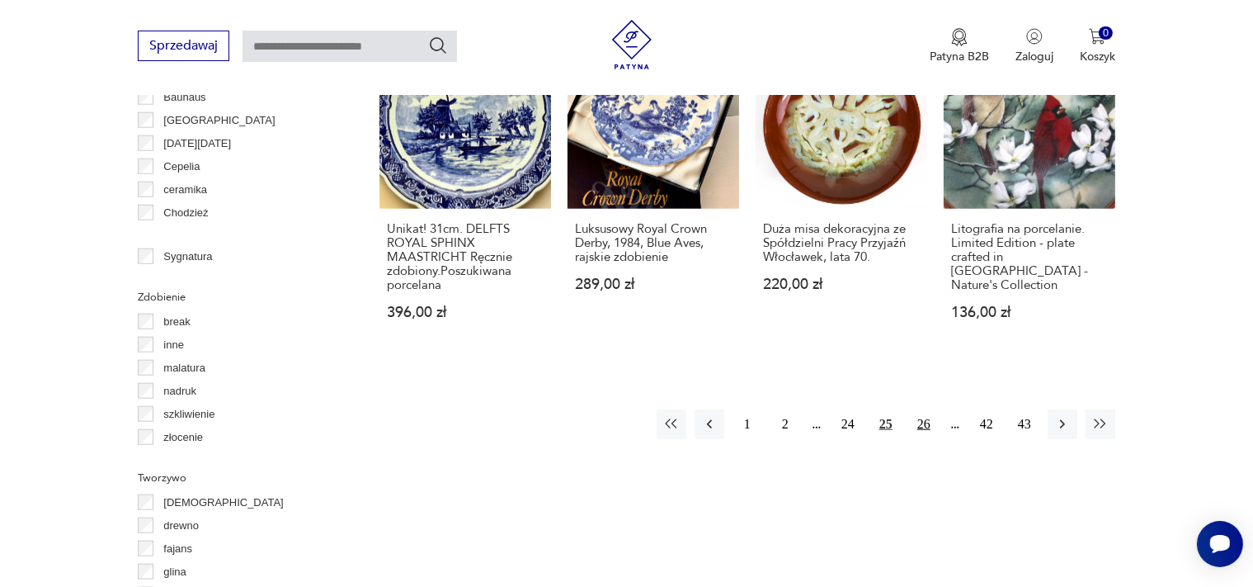
click at [927, 409] on button "26" at bounding box center [924, 424] width 30 height 30
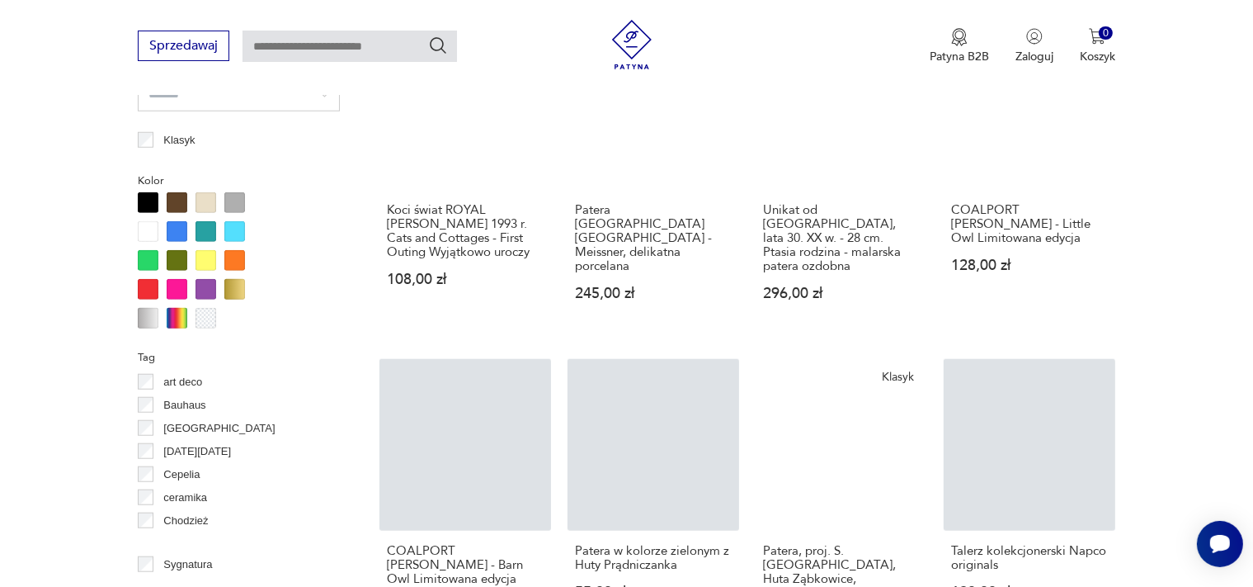
scroll to position [1572, 0]
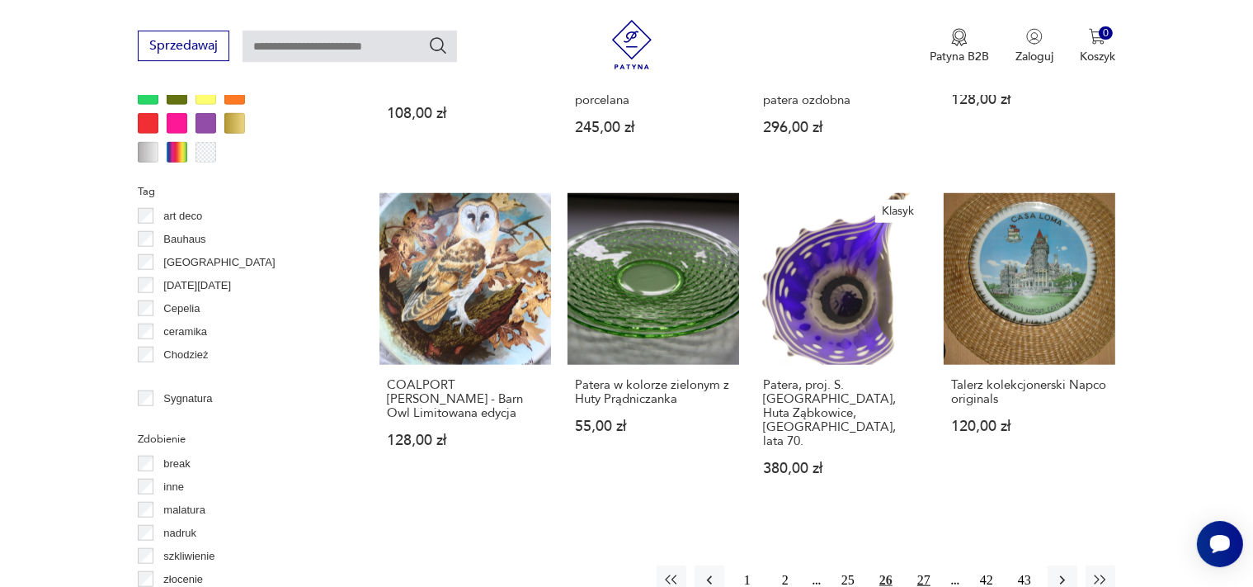
click at [927, 565] on button "27" at bounding box center [924, 580] width 30 height 30
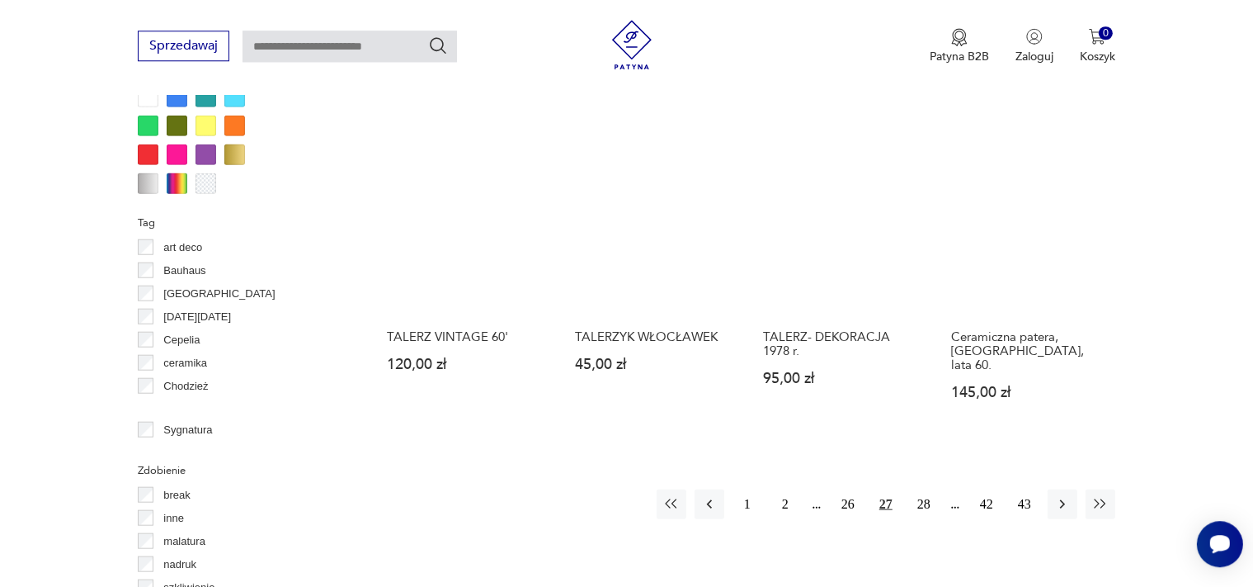
scroll to position [1666, 0]
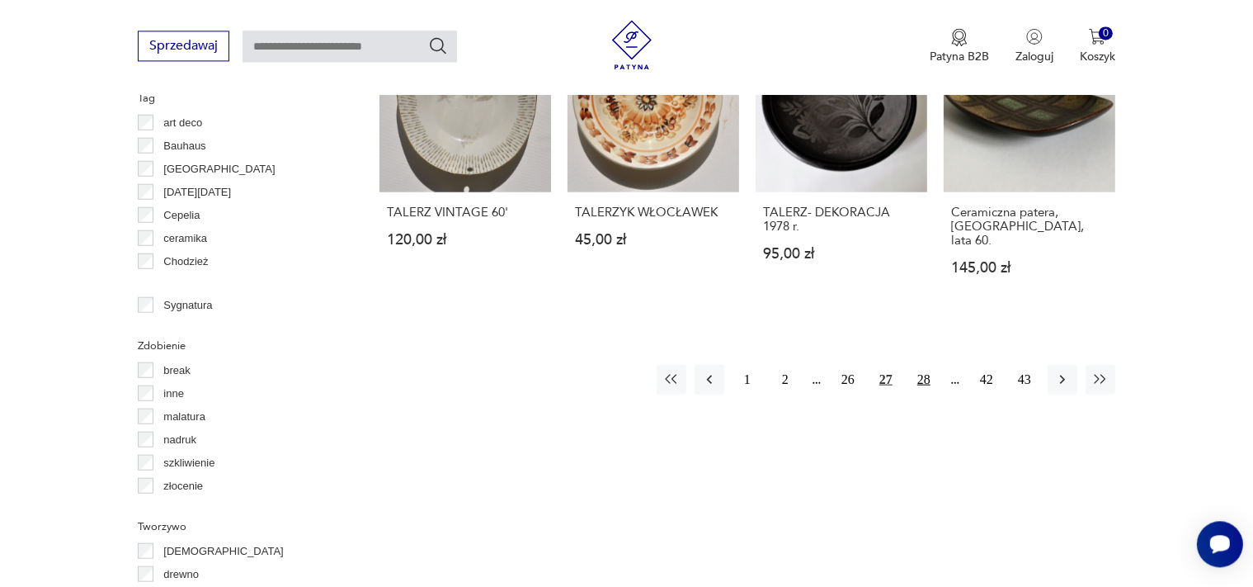
click at [928, 364] on button "28" at bounding box center [924, 379] width 30 height 30
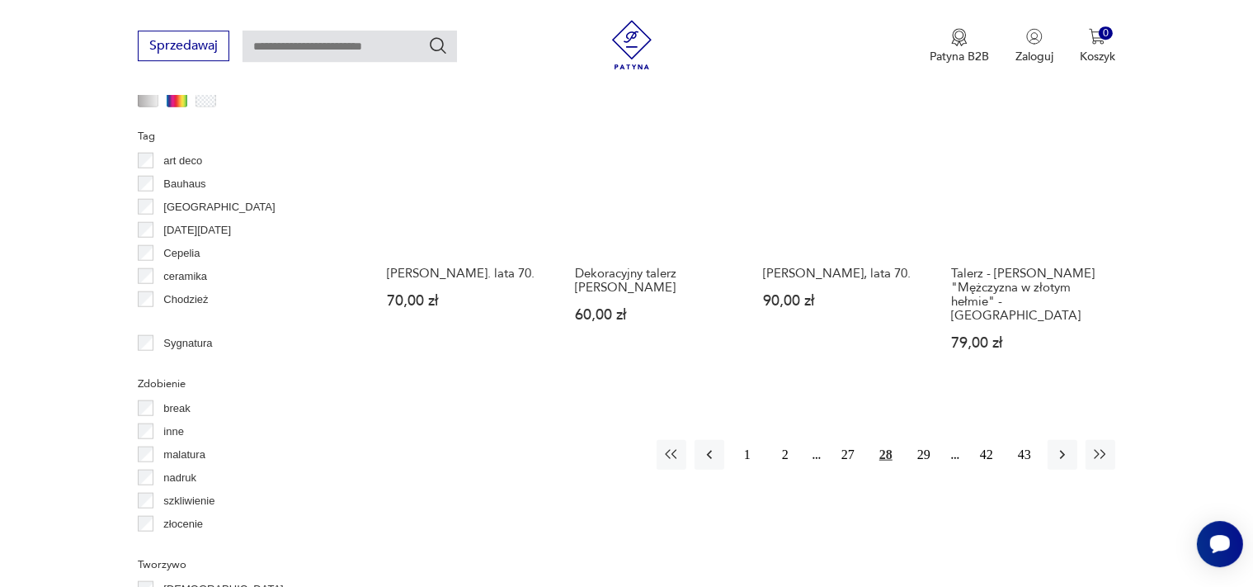
scroll to position [1638, 0]
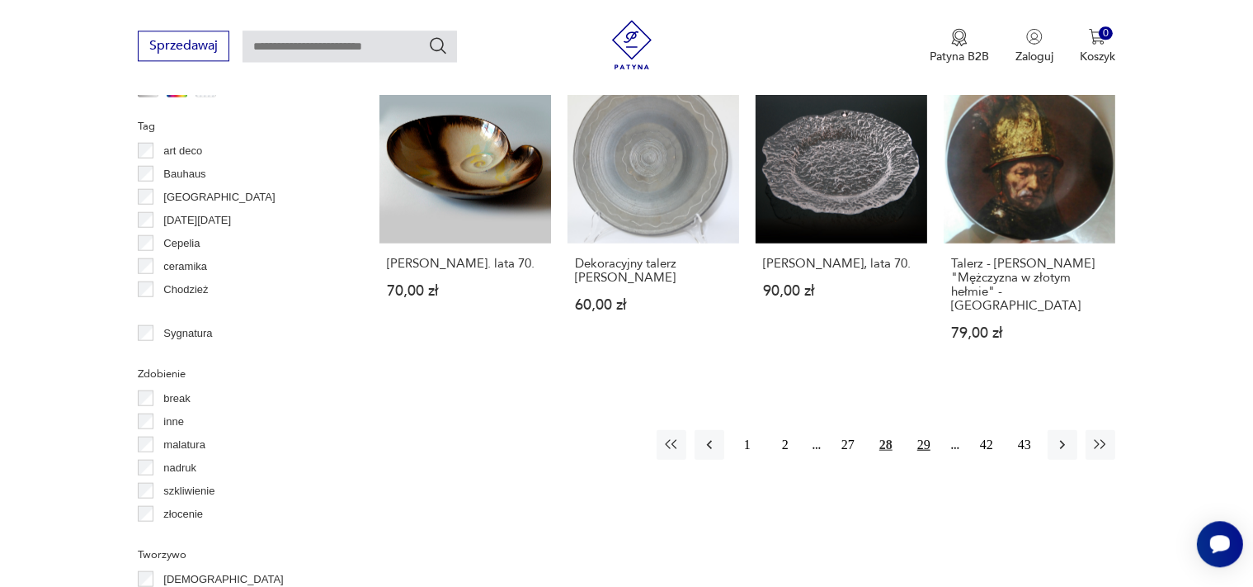
click at [926, 429] on button "29" at bounding box center [924, 444] width 30 height 30
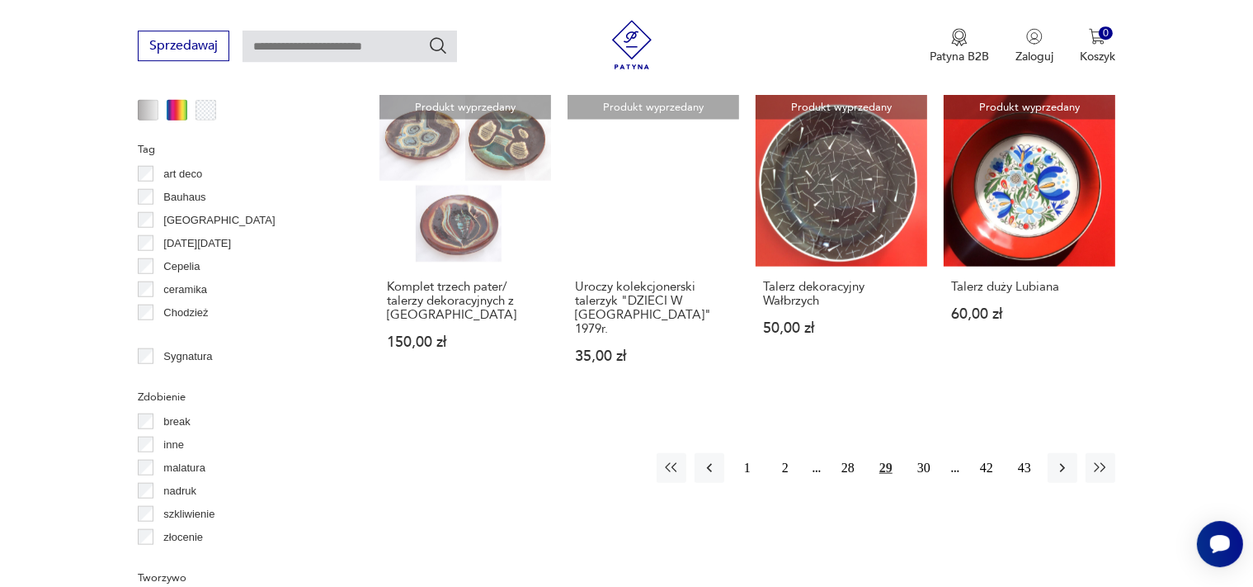
scroll to position [1627, 0]
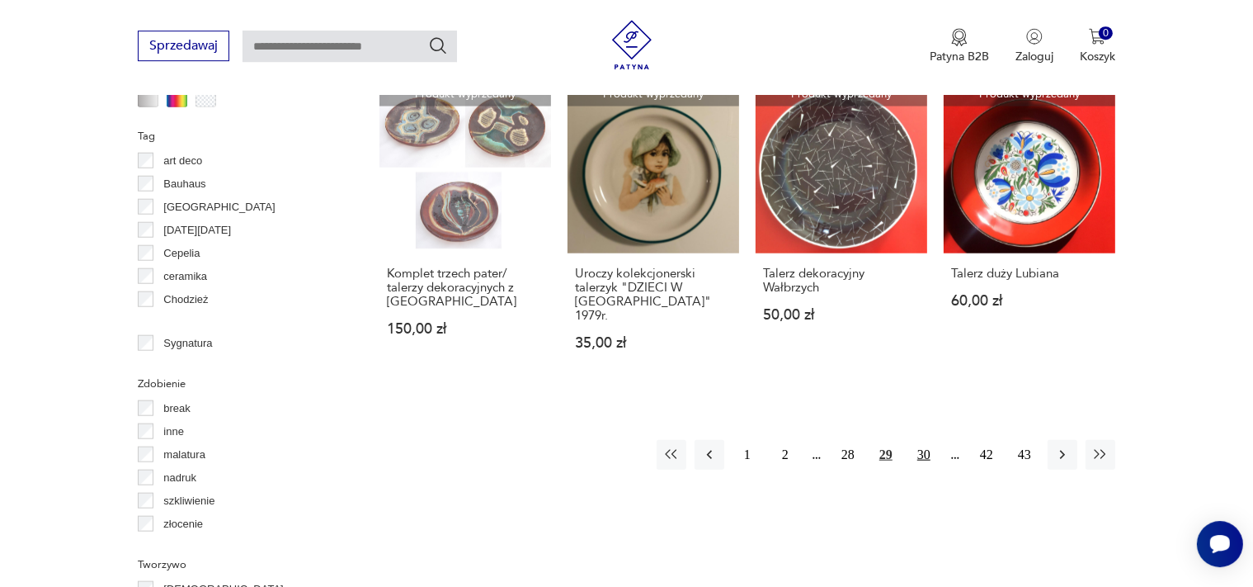
click at [925, 443] on button "30" at bounding box center [924, 455] width 30 height 30
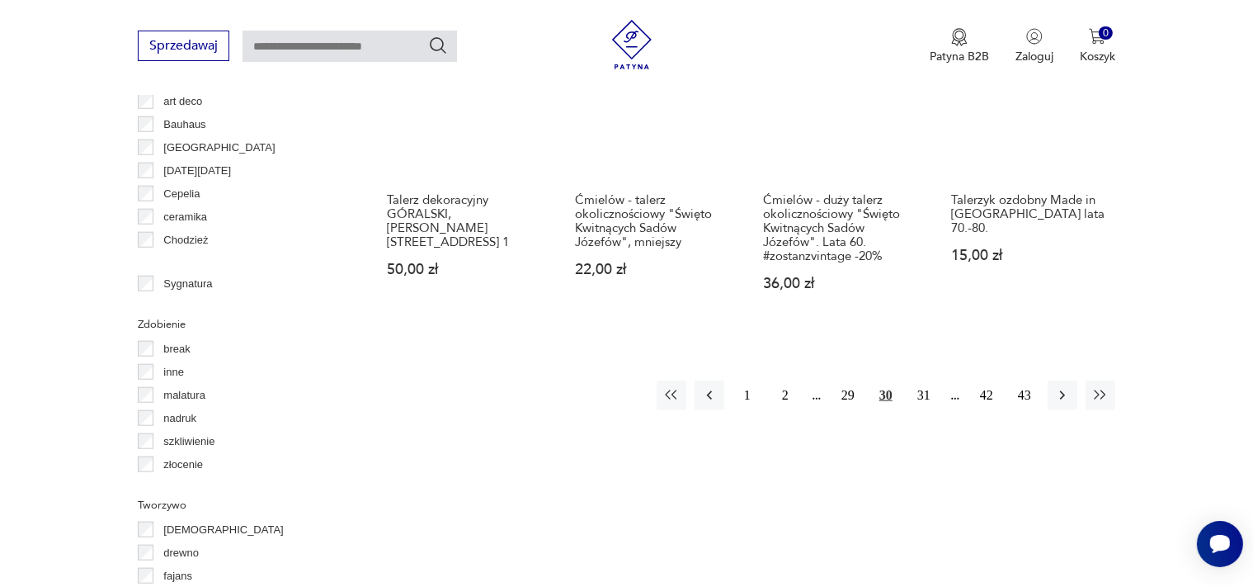
scroll to position [1706, 0]
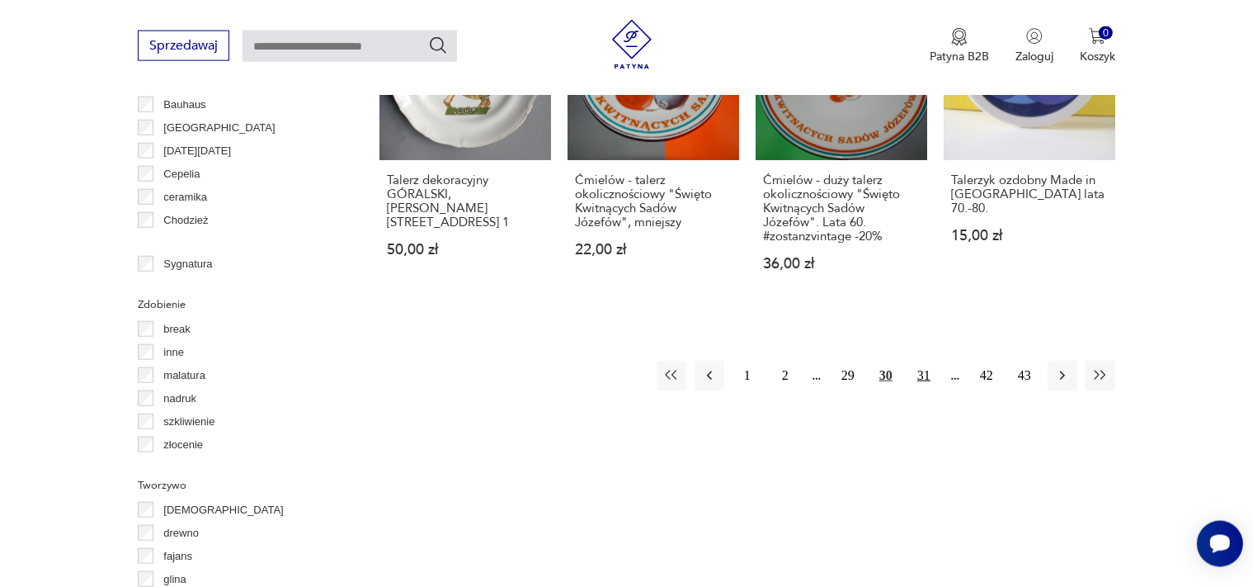
click at [926, 372] on button "31" at bounding box center [924, 376] width 30 height 30
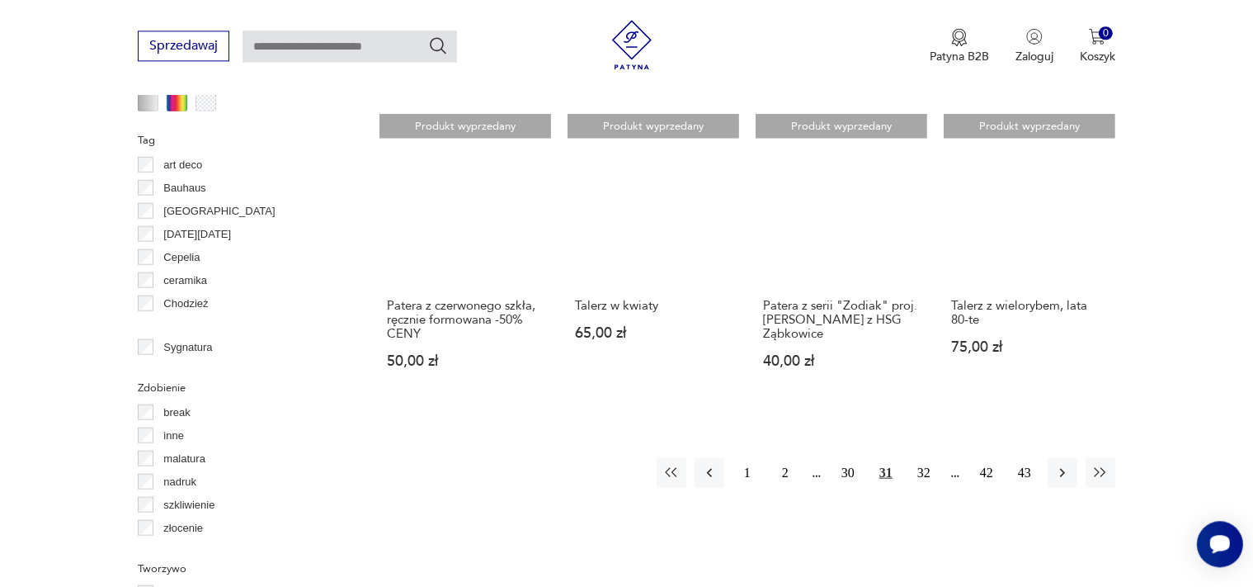
scroll to position [1644, 0]
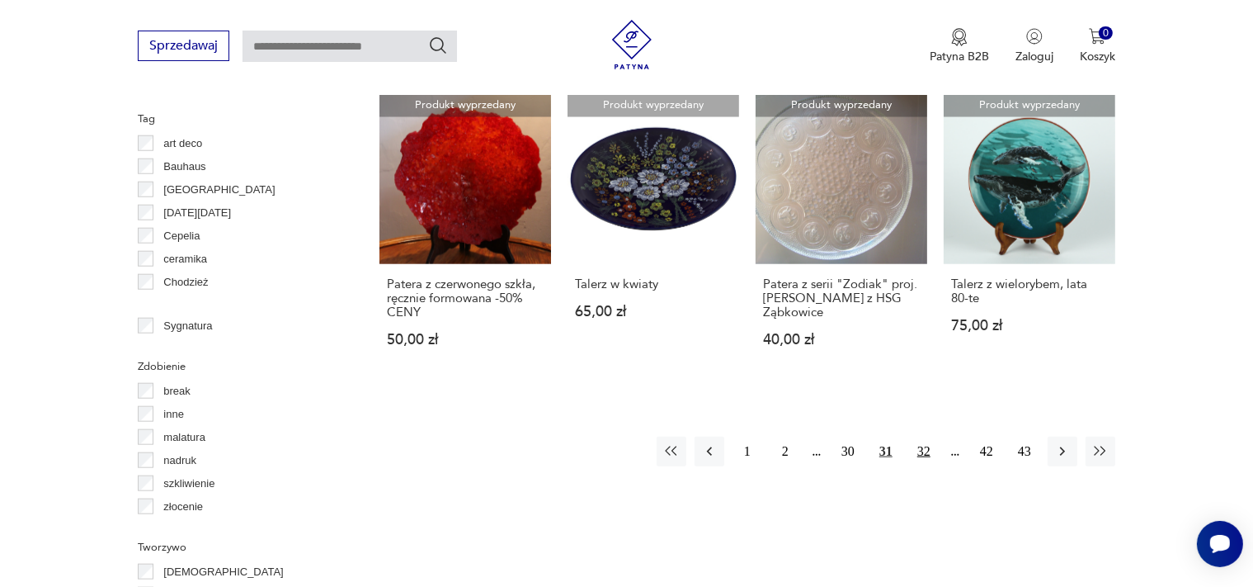
click at [922, 451] on button "32" at bounding box center [924, 451] width 30 height 30
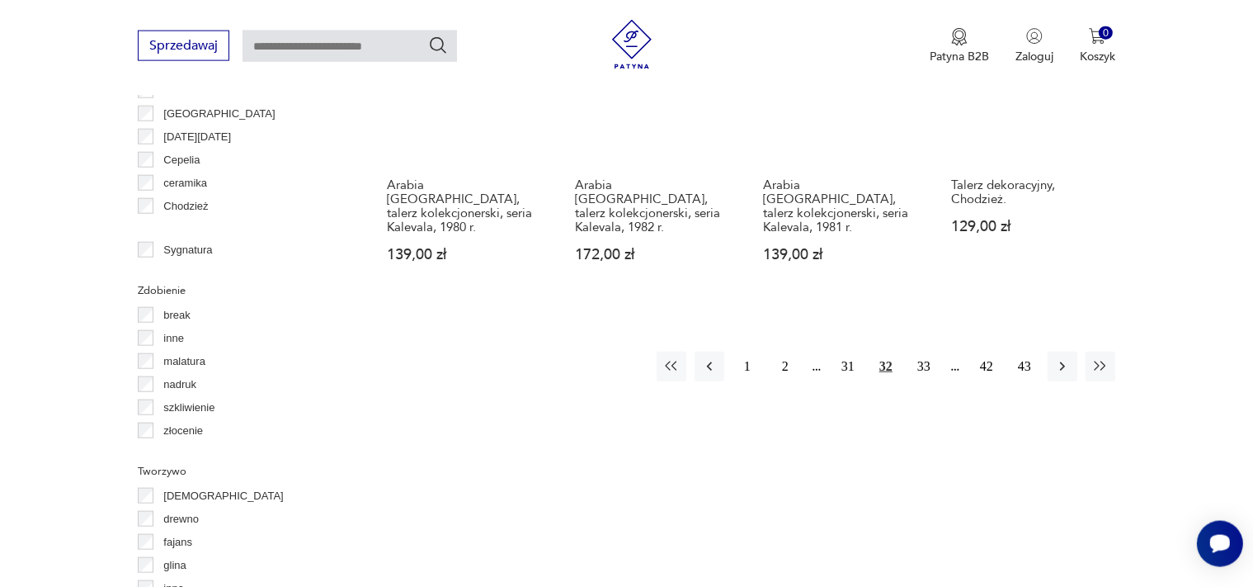
scroll to position [1739, 0]
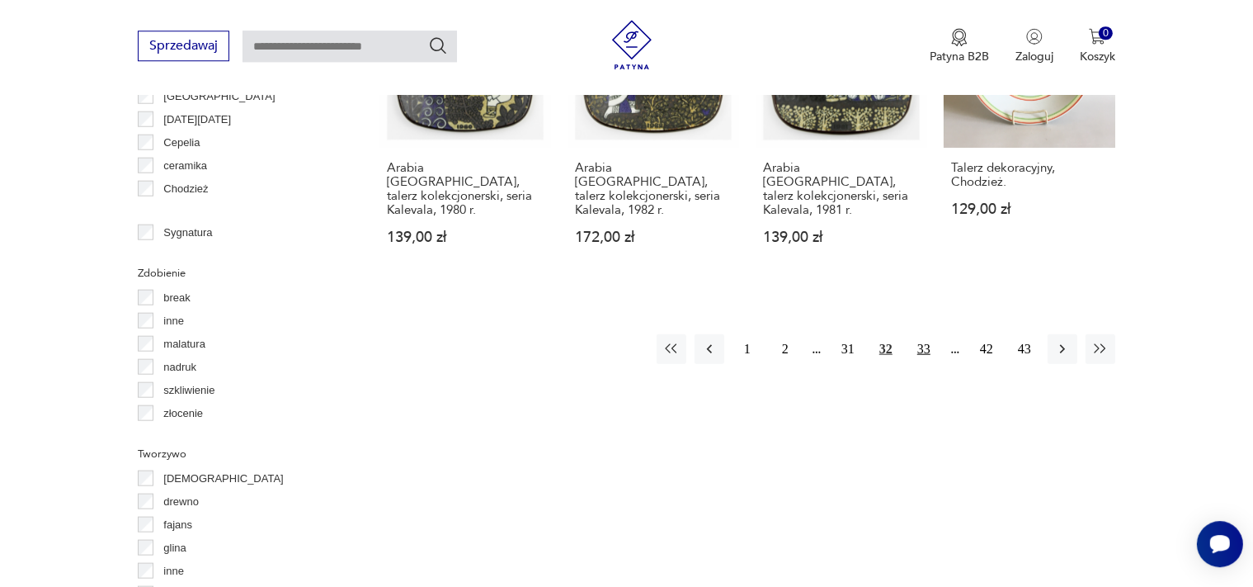
click at [926, 333] on button "33" at bounding box center [924, 348] width 30 height 30
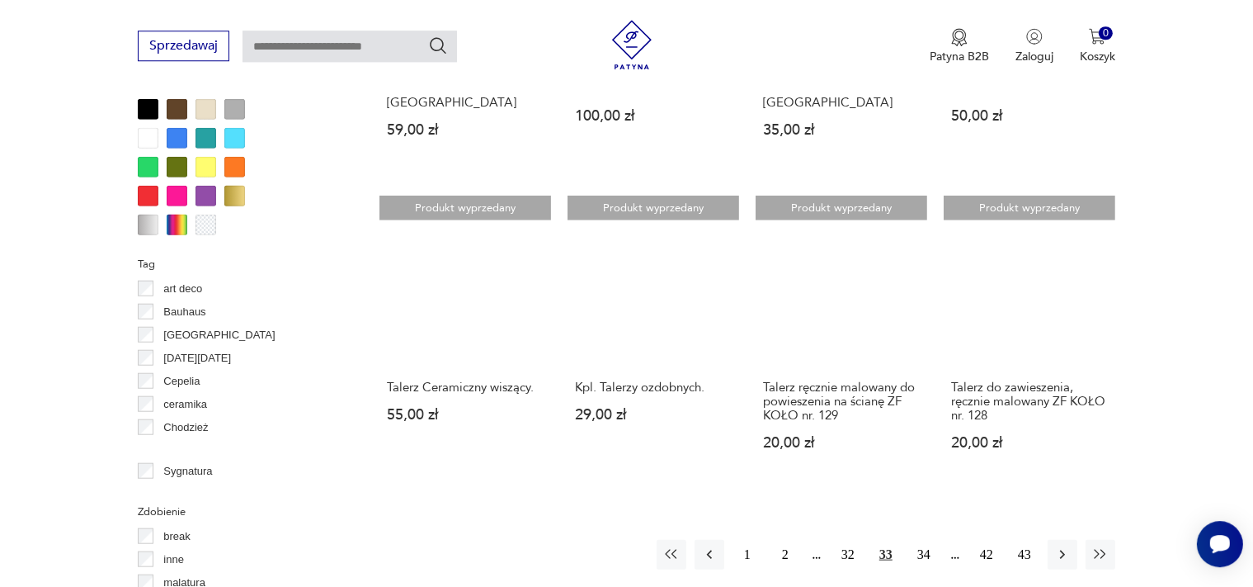
scroll to position [1520, 0]
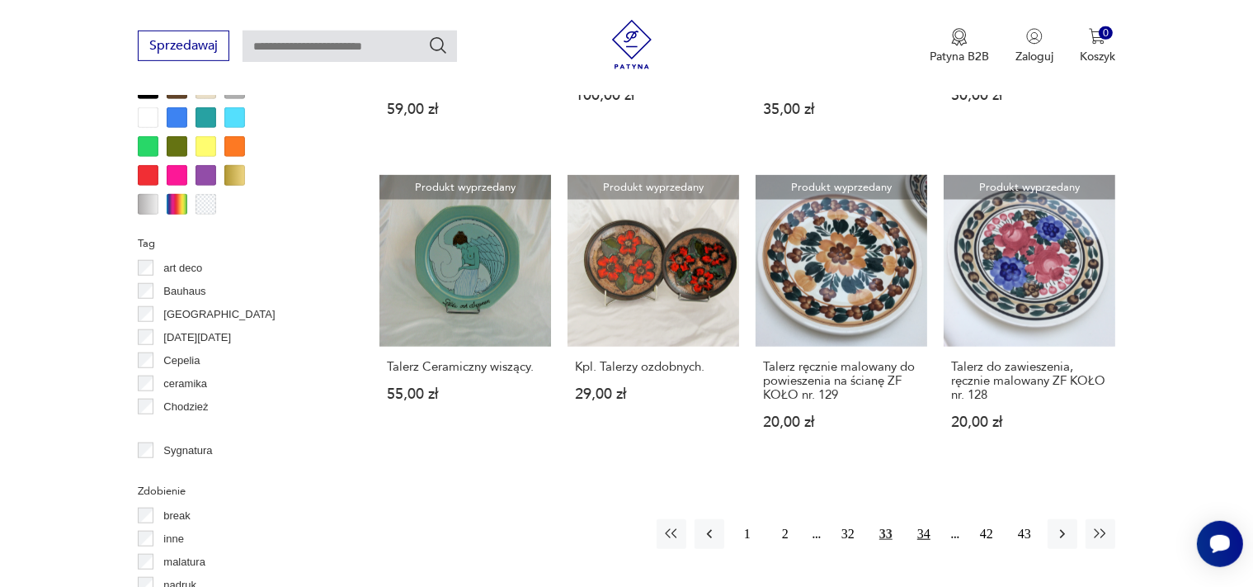
click at [924, 519] on button "34" at bounding box center [924, 534] width 30 height 30
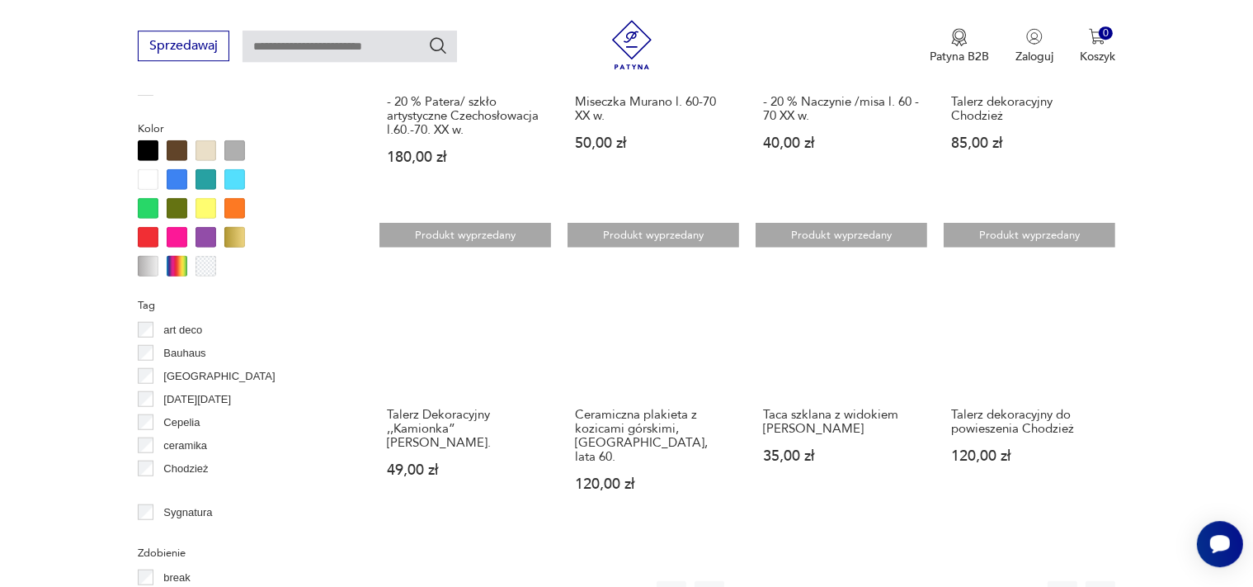
scroll to position [1482, 0]
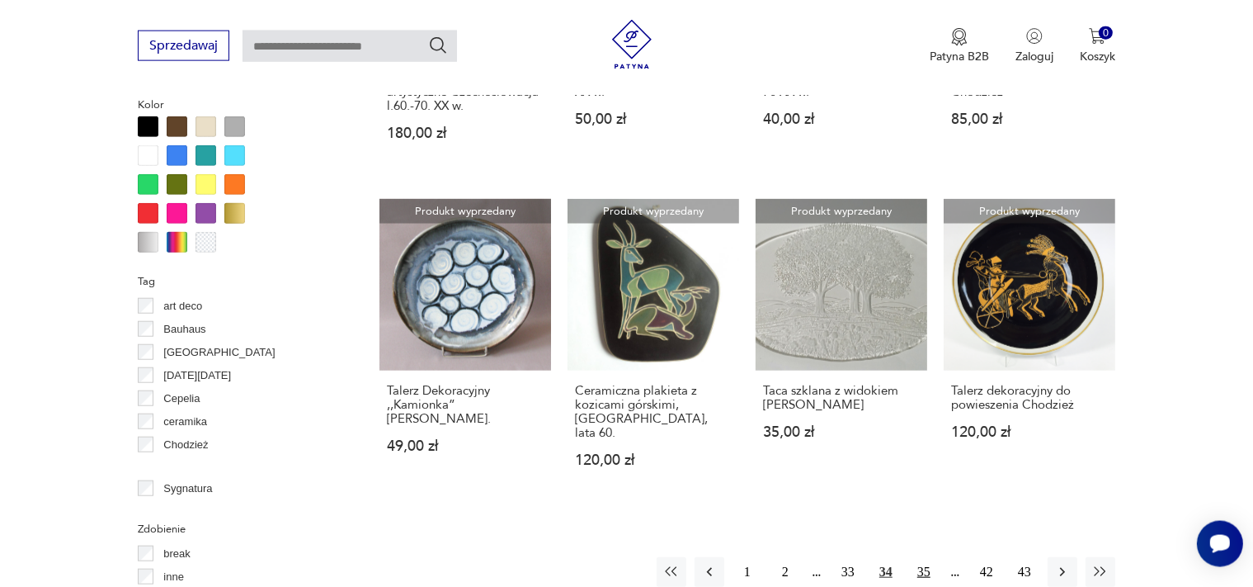
click at [931, 557] on button "35" at bounding box center [924, 572] width 30 height 30
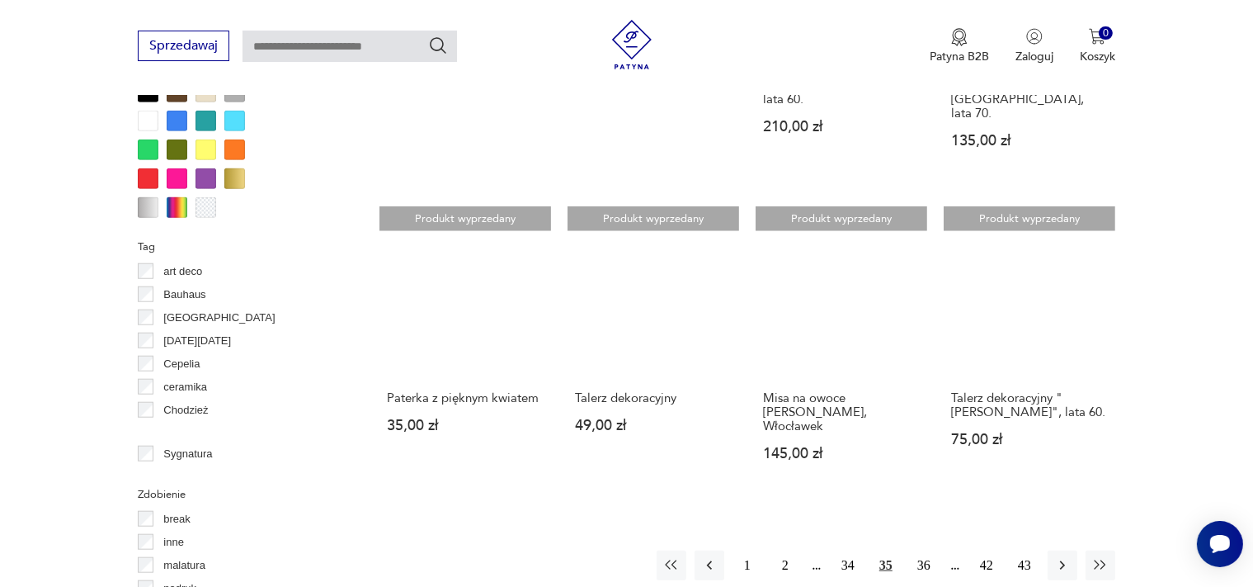
scroll to position [1748, 0]
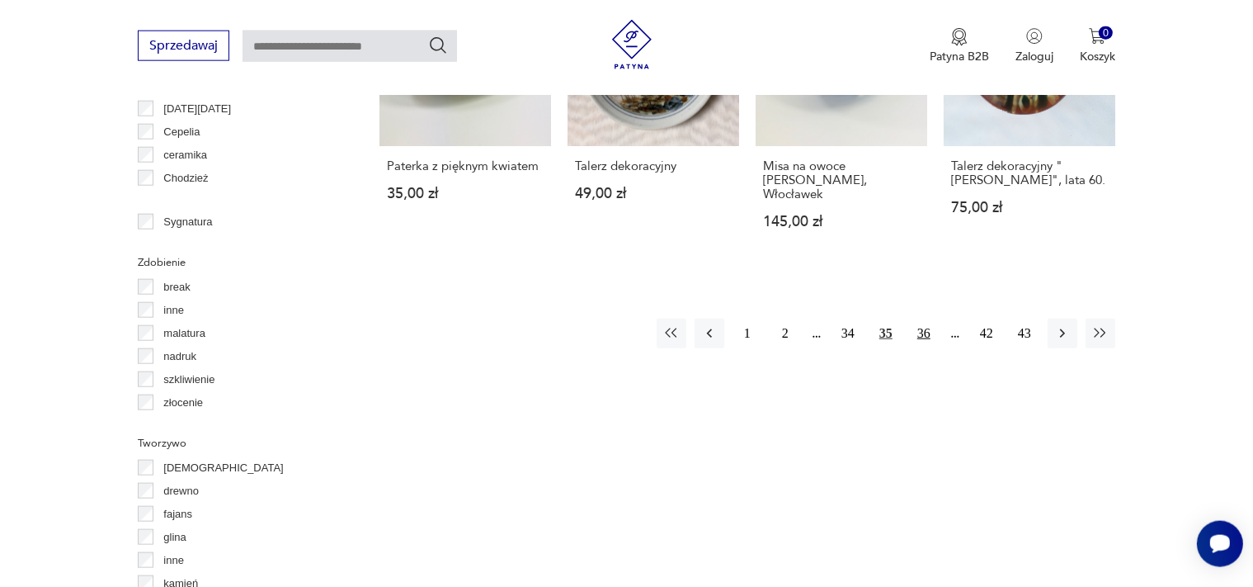
click at [922, 318] on button "36" at bounding box center [924, 333] width 30 height 30
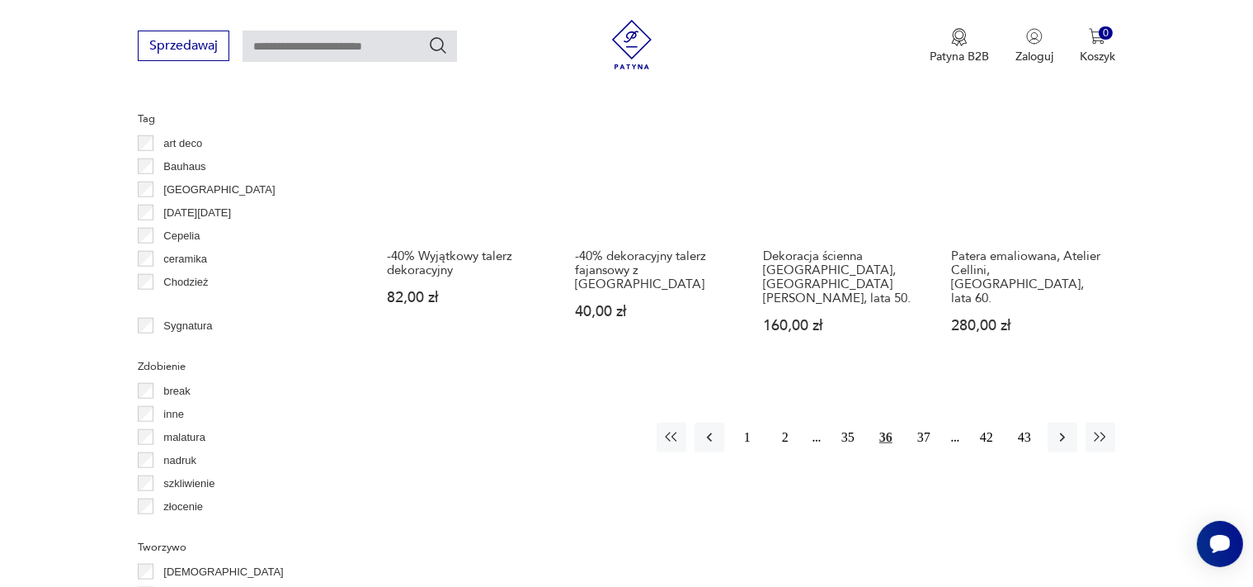
scroll to position [1669, 0]
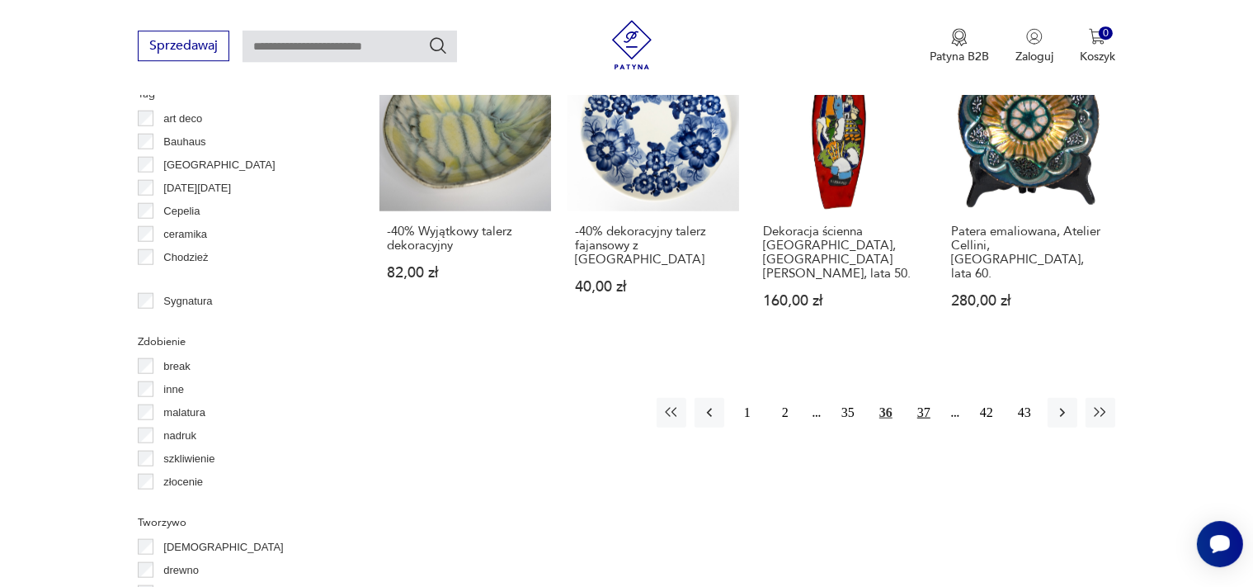
click at [925, 398] on button "37" at bounding box center [924, 413] width 30 height 30
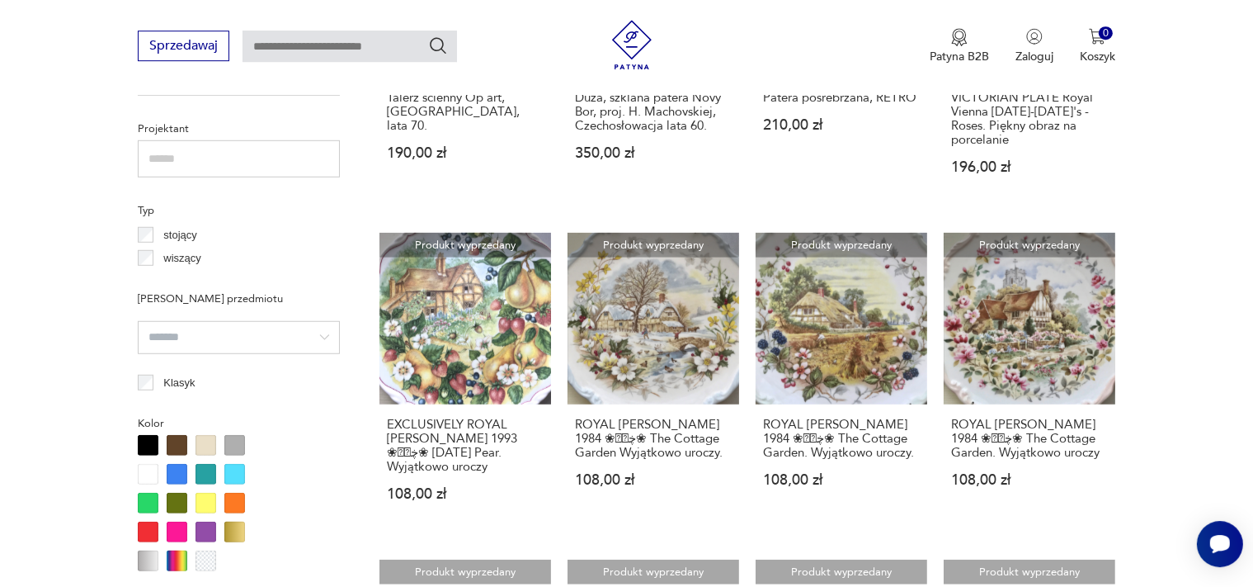
scroll to position [1517, 0]
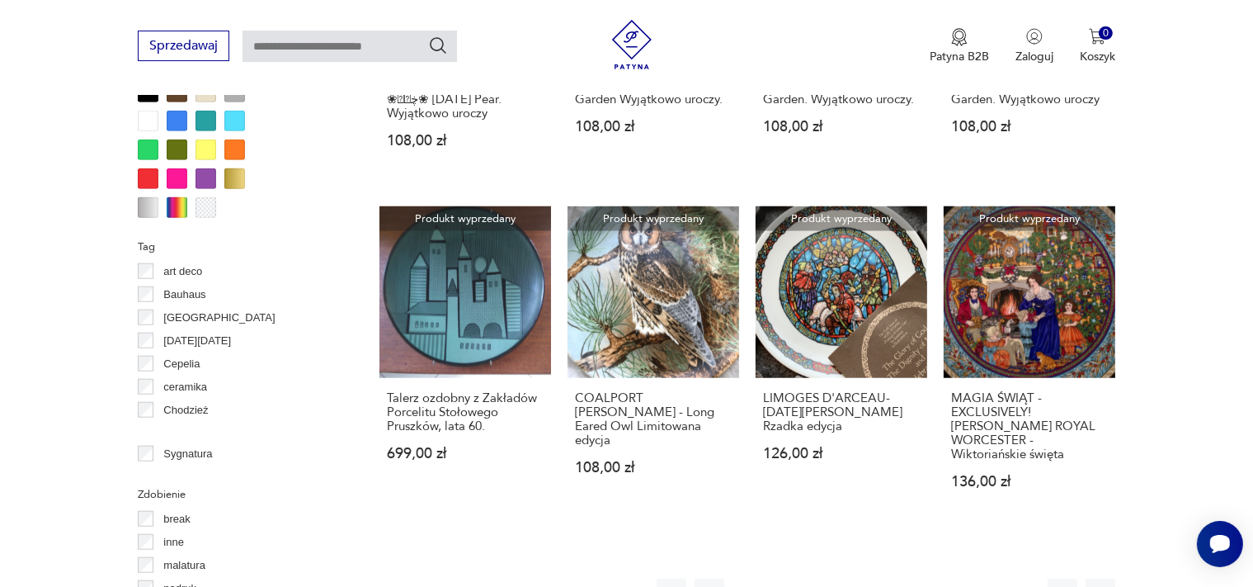
click at [922, 578] on button "38" at bounding box center [924, 593] width 30 height 30
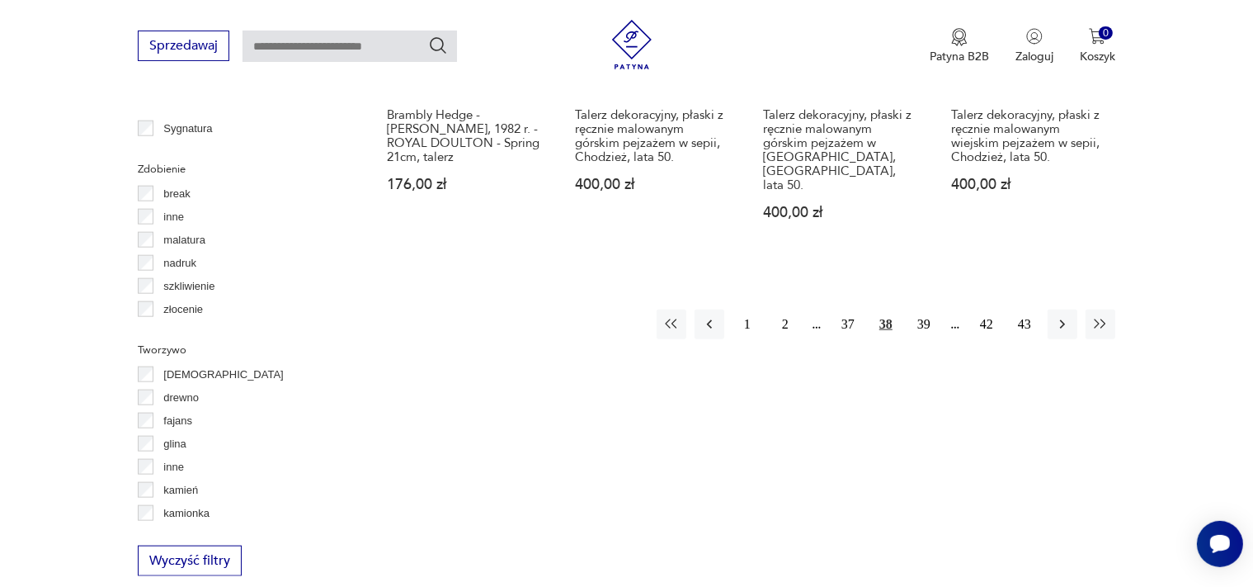
scroll to position [1904, 0]
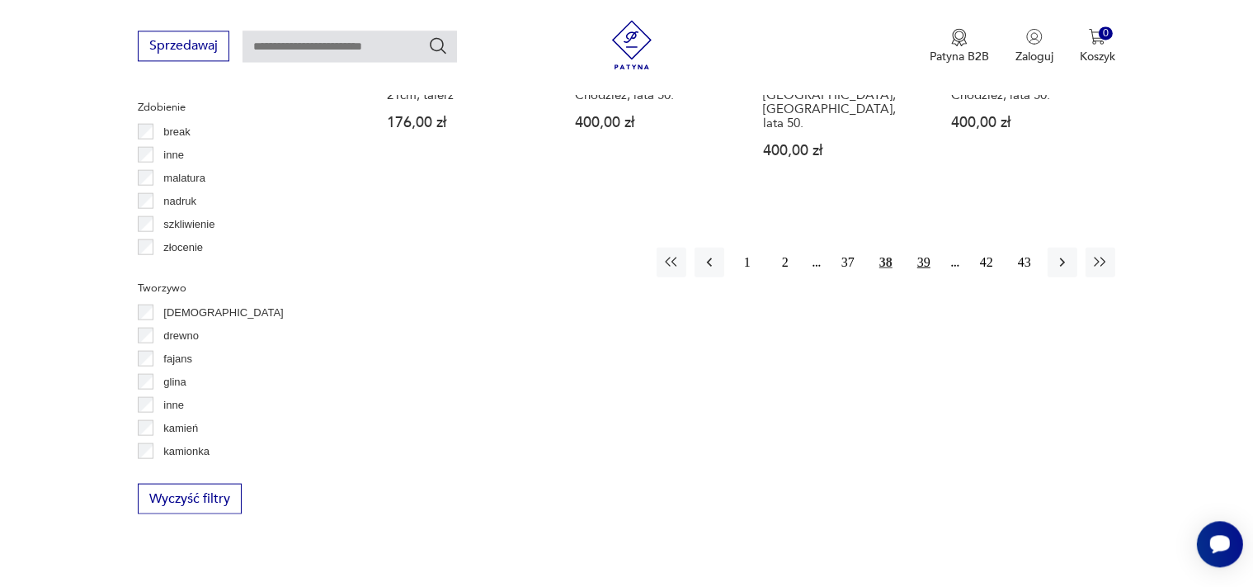
click at [925, 247] on button "39" at bounding box center [924, 262] width 30 height 30
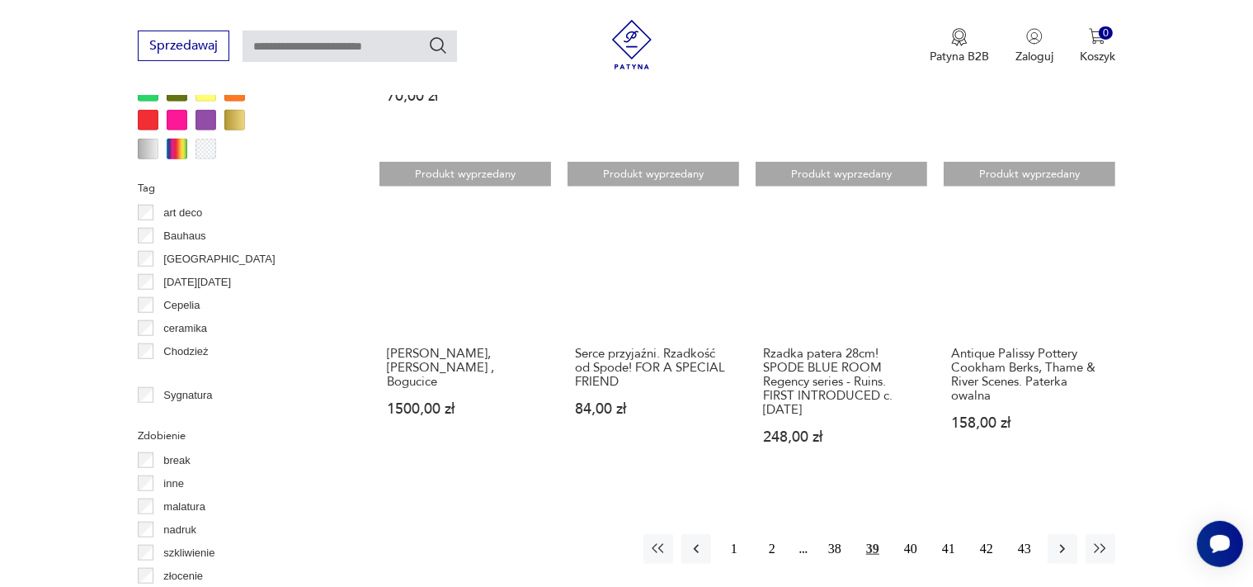
scroll to position [1617, 0]
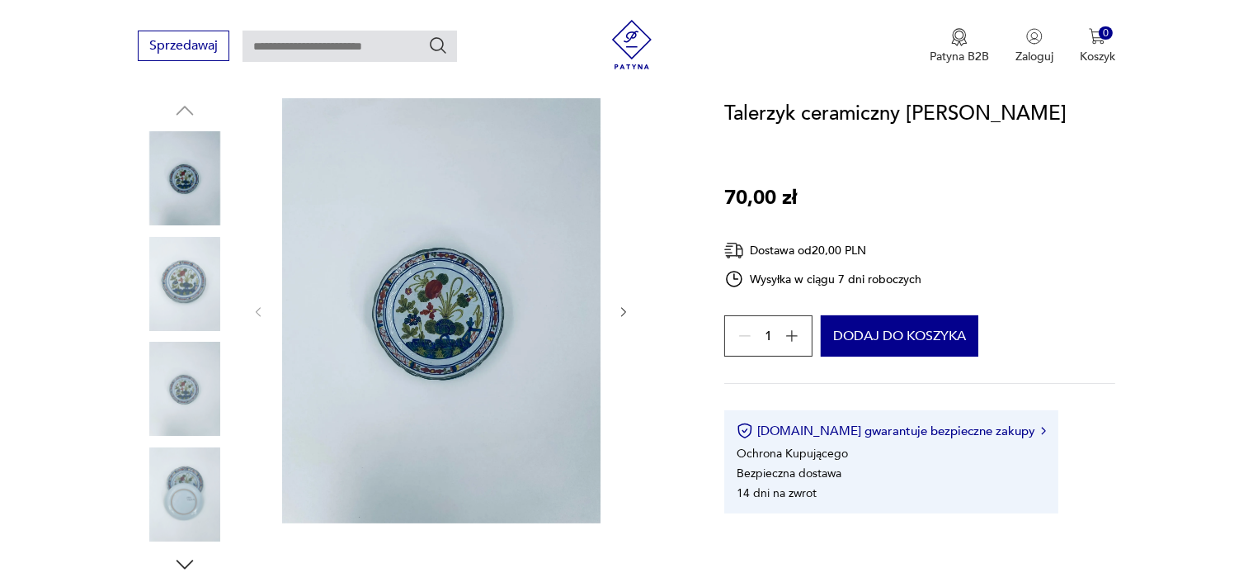
scroll to position [174, 0]
click at [176, 290] on img at bounding box center [185, 284] width 94 height 94
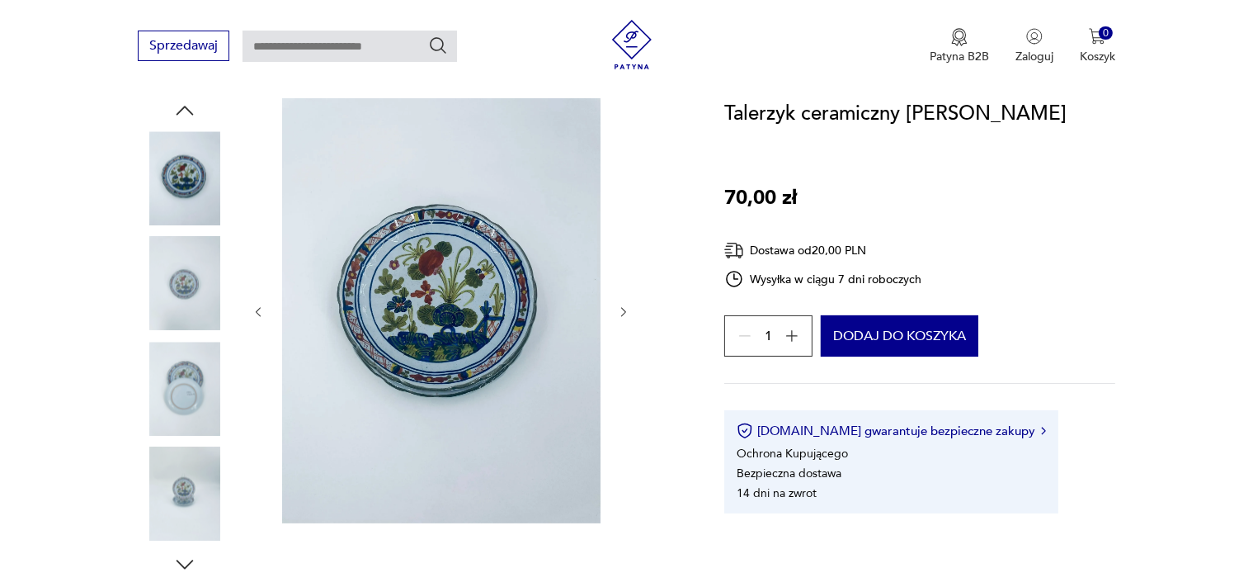
scroll to position [0, 0]
click at [176, 359] on img at bounding box center [185, 389] width 94 height 94
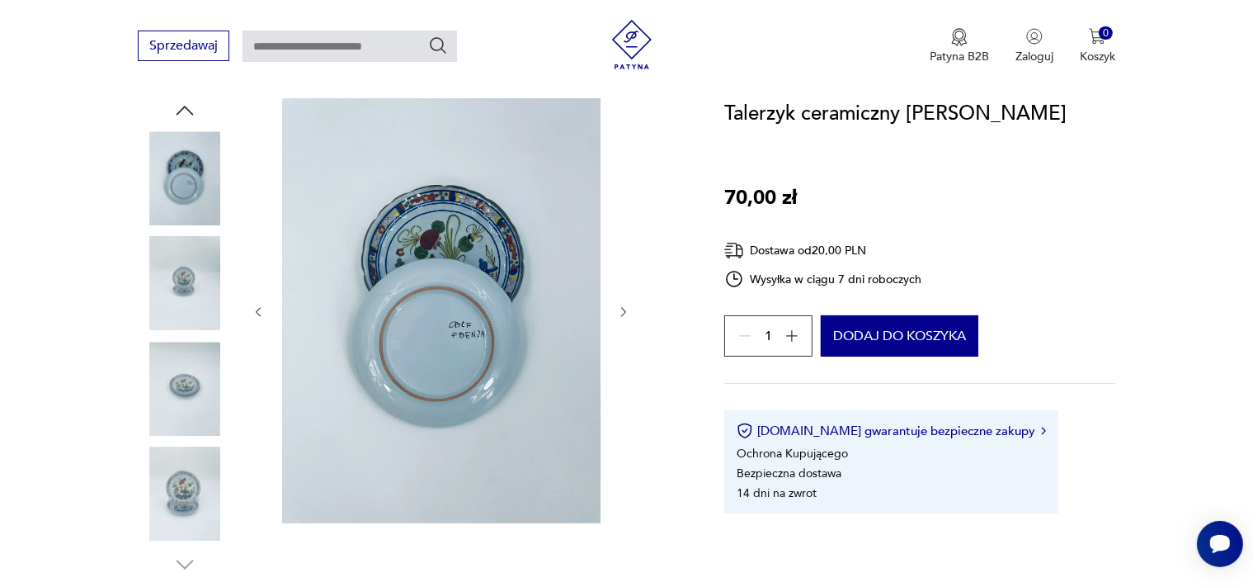
click at [193, 370] on img at bounding box center [185, 389] width 94 height 94
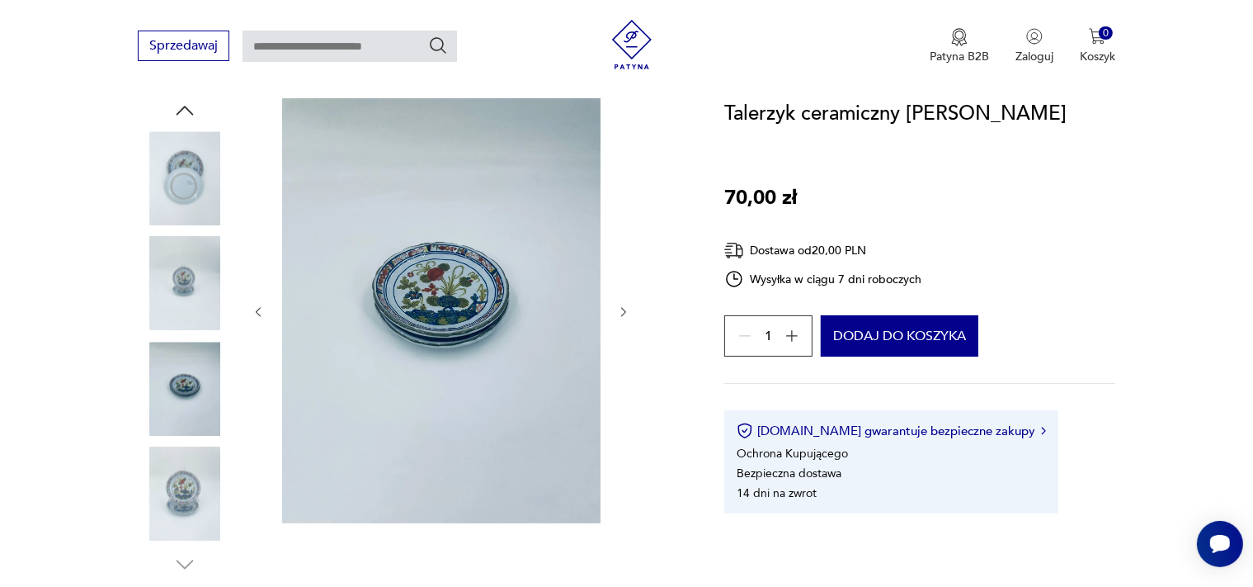
click at [184, 474] on img at bounding box center [185, 494] width 94 height 94
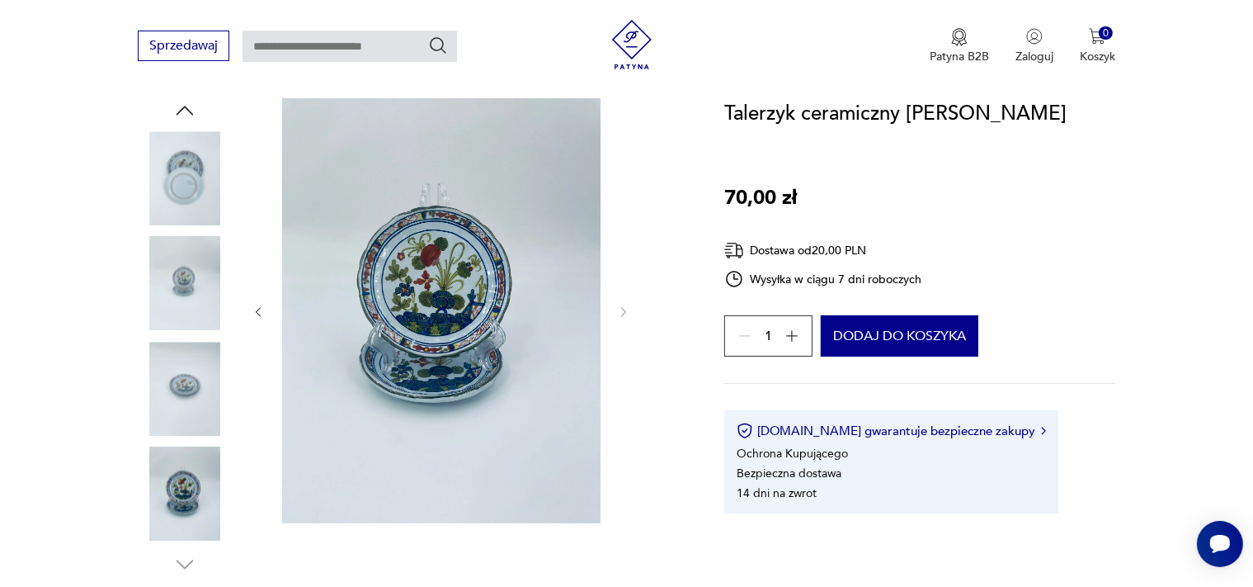
click at [795, 342] on icon "button" at bounding box center [792, 336] width 17 height 17
click at [795, 342] on div "2" at bounding box center [768, 335] width 88 height 41
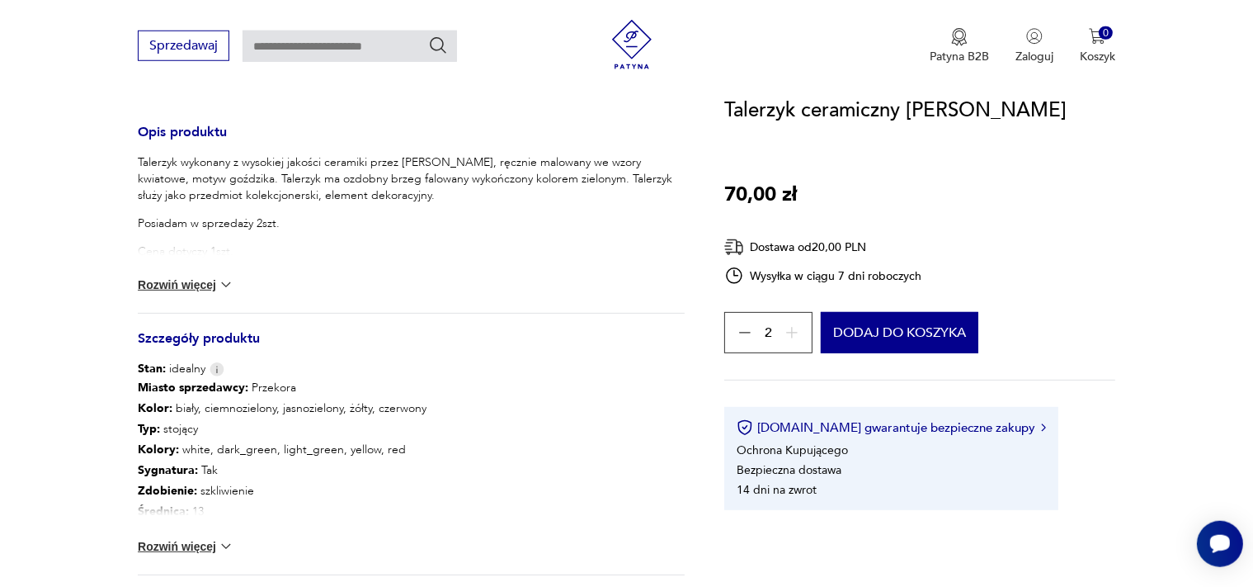
scroll to position [696, 0]
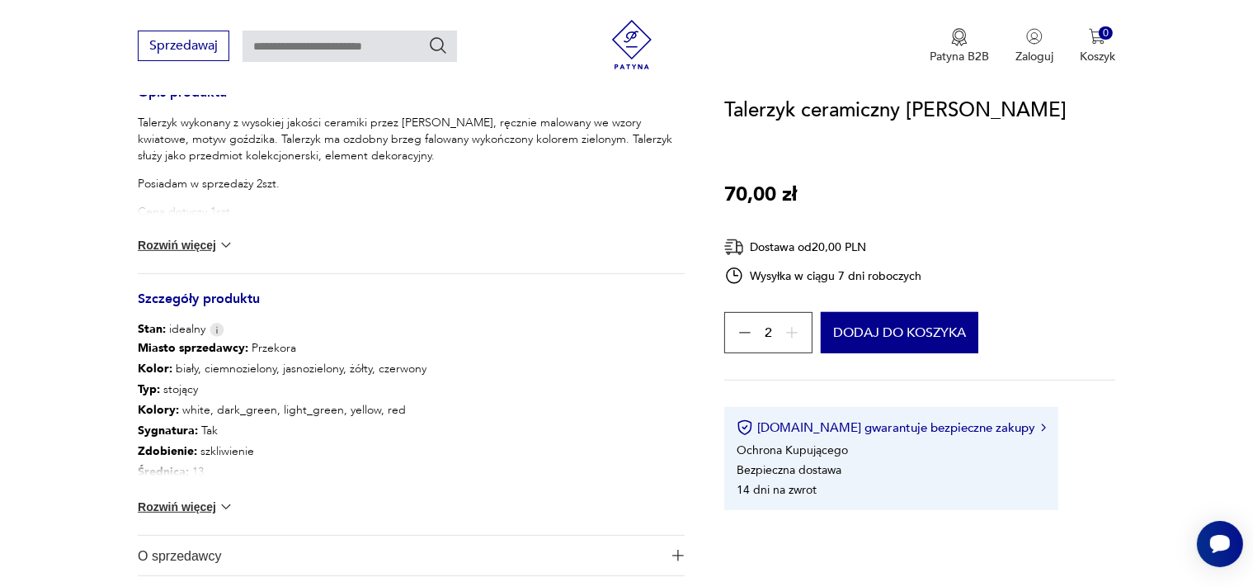
click at [179, 247] on button "Rozwiń więcej" at bounding box center [186, 245] width 96 height 17
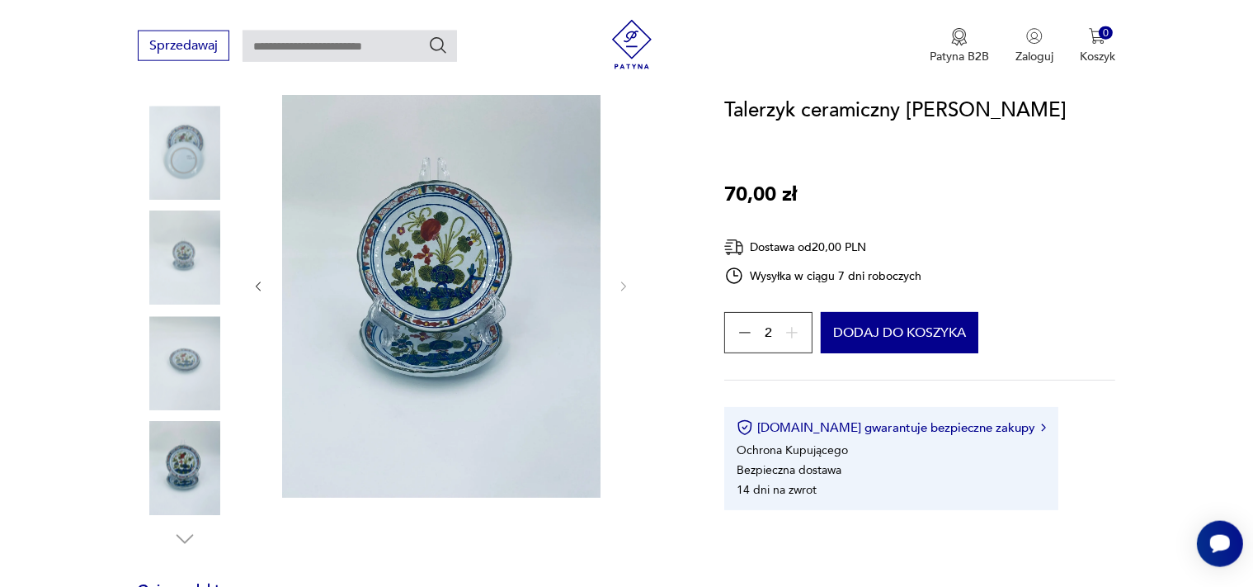
scroll to position [149, 0]
